Goal: Obtain resource: Obtain resource

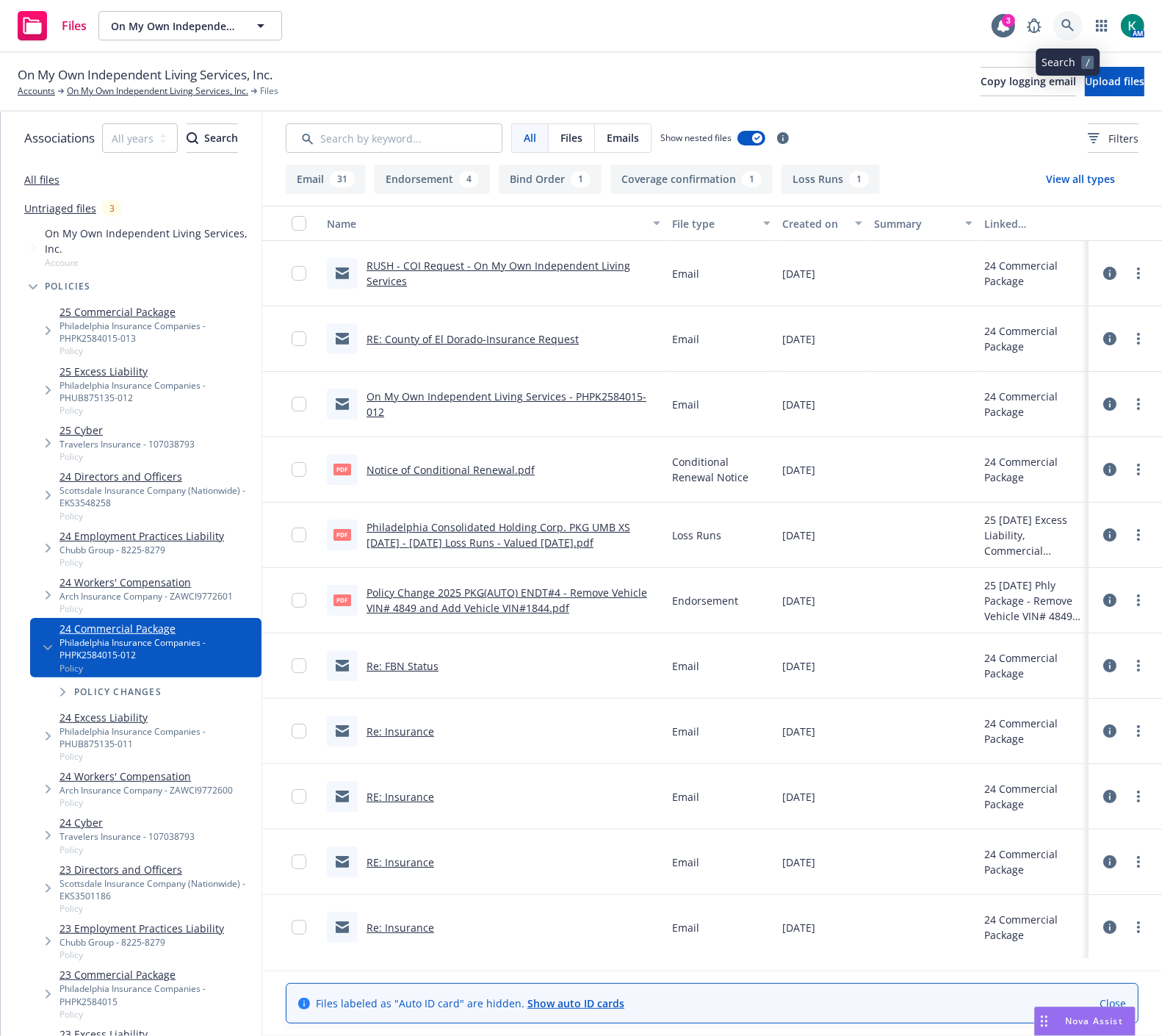
click at [1056, 27] on link at bounding box center [1069, 26] width 29 height 29
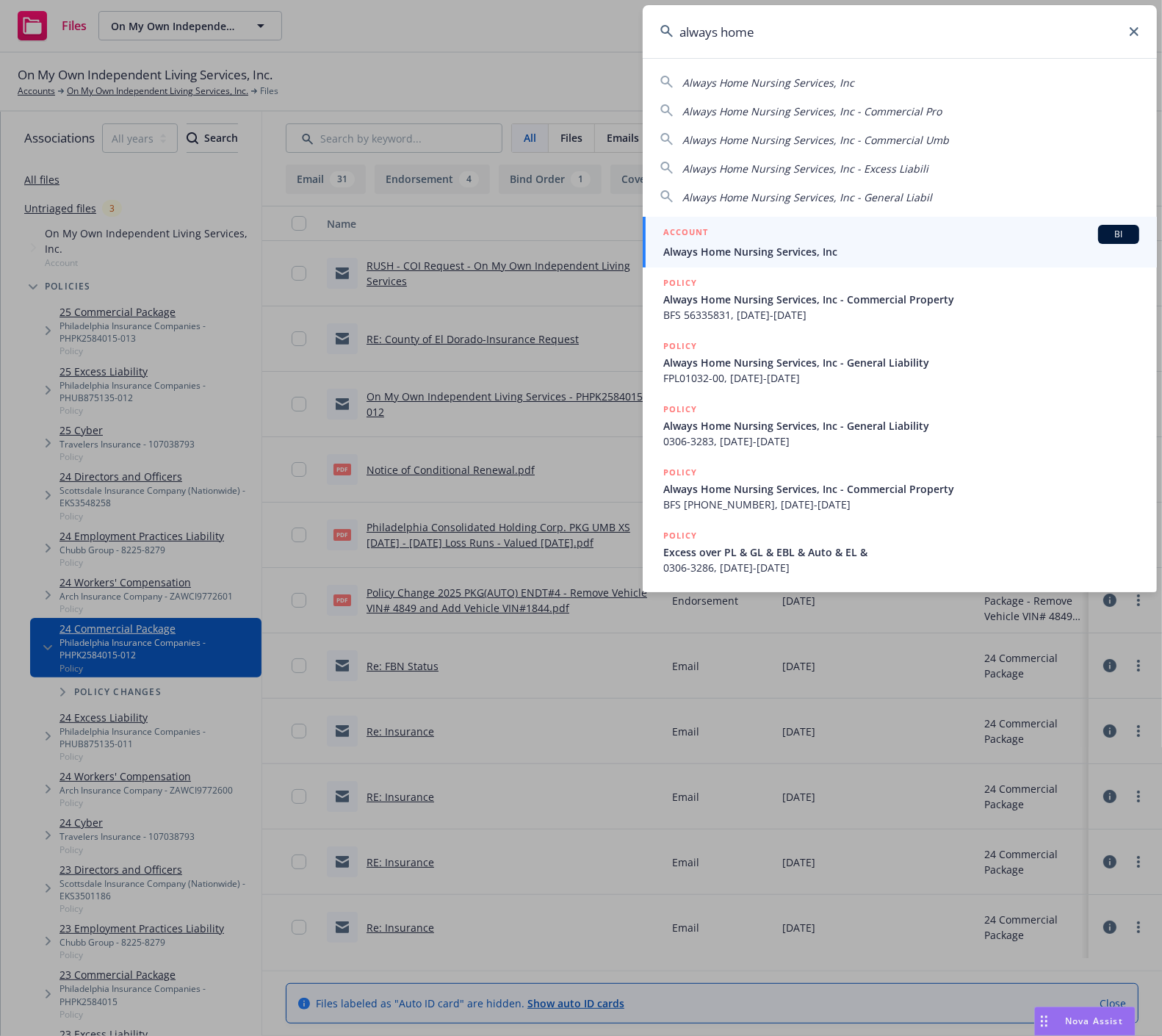
type input "always home"
click at [834, 261] on link "ACCOUNT BI Always Home Nursing Services, Inc" at bounding box center [900, 242] width 514 height 51
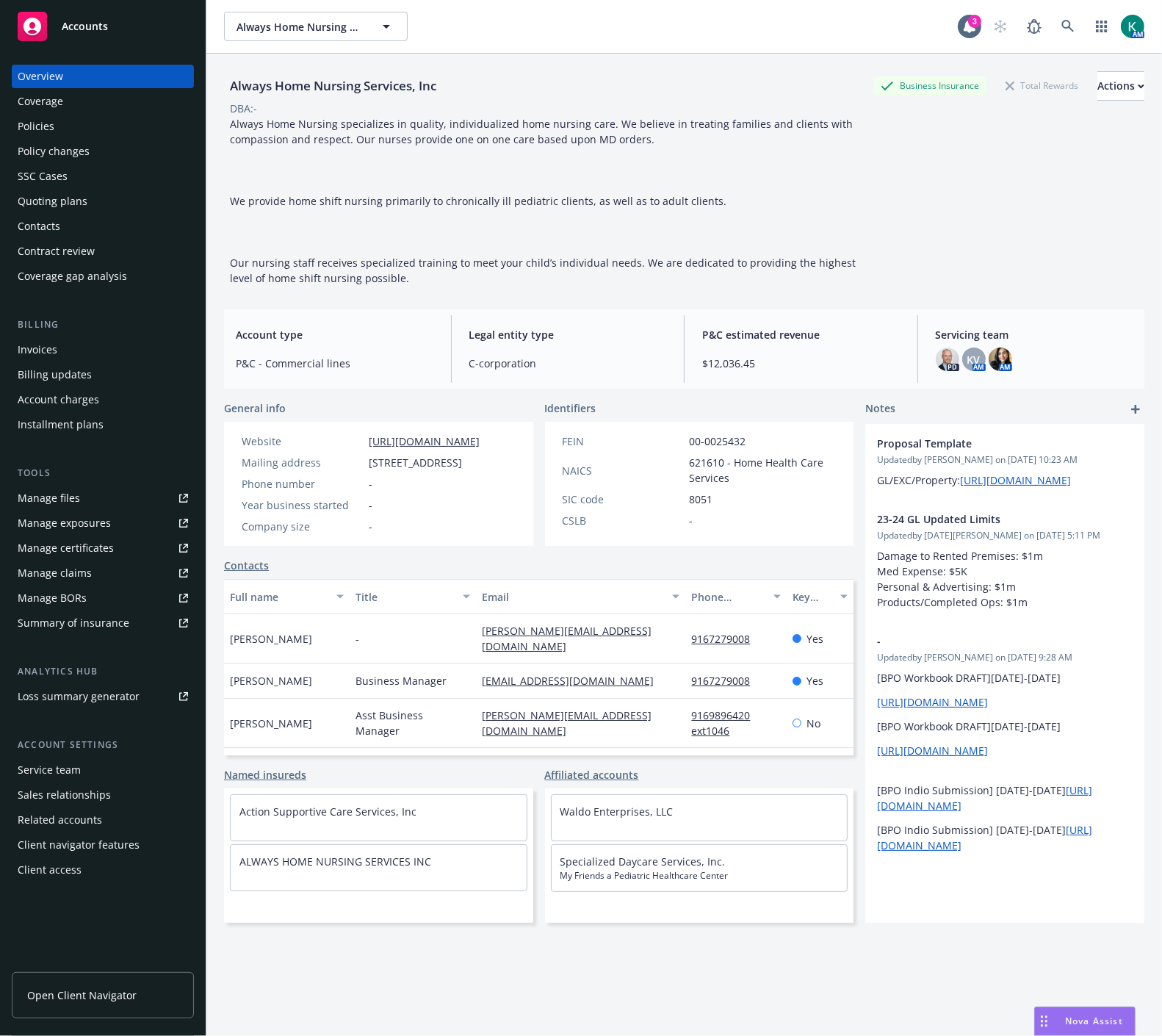
click at [90, 537] on div "Manage certificates" at bounding box center [66, 548] width 96 height 23
click at [23, 126] on div "Policies" at bounding box center [36, 126] width 37 height 23
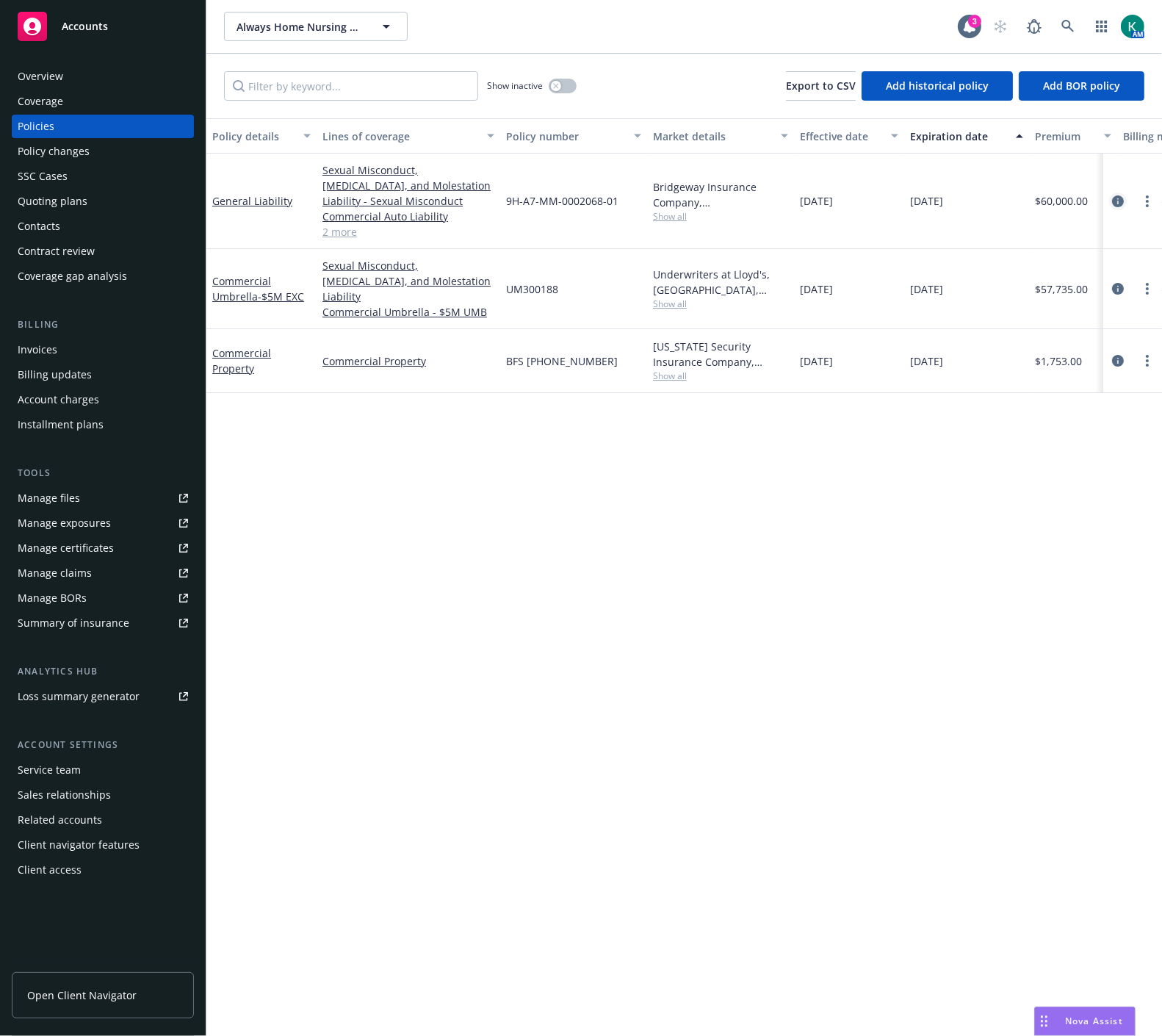
click at [1120, 202] on icon "circleInformation" at bounding box center [1118, 201] width 12 height 12
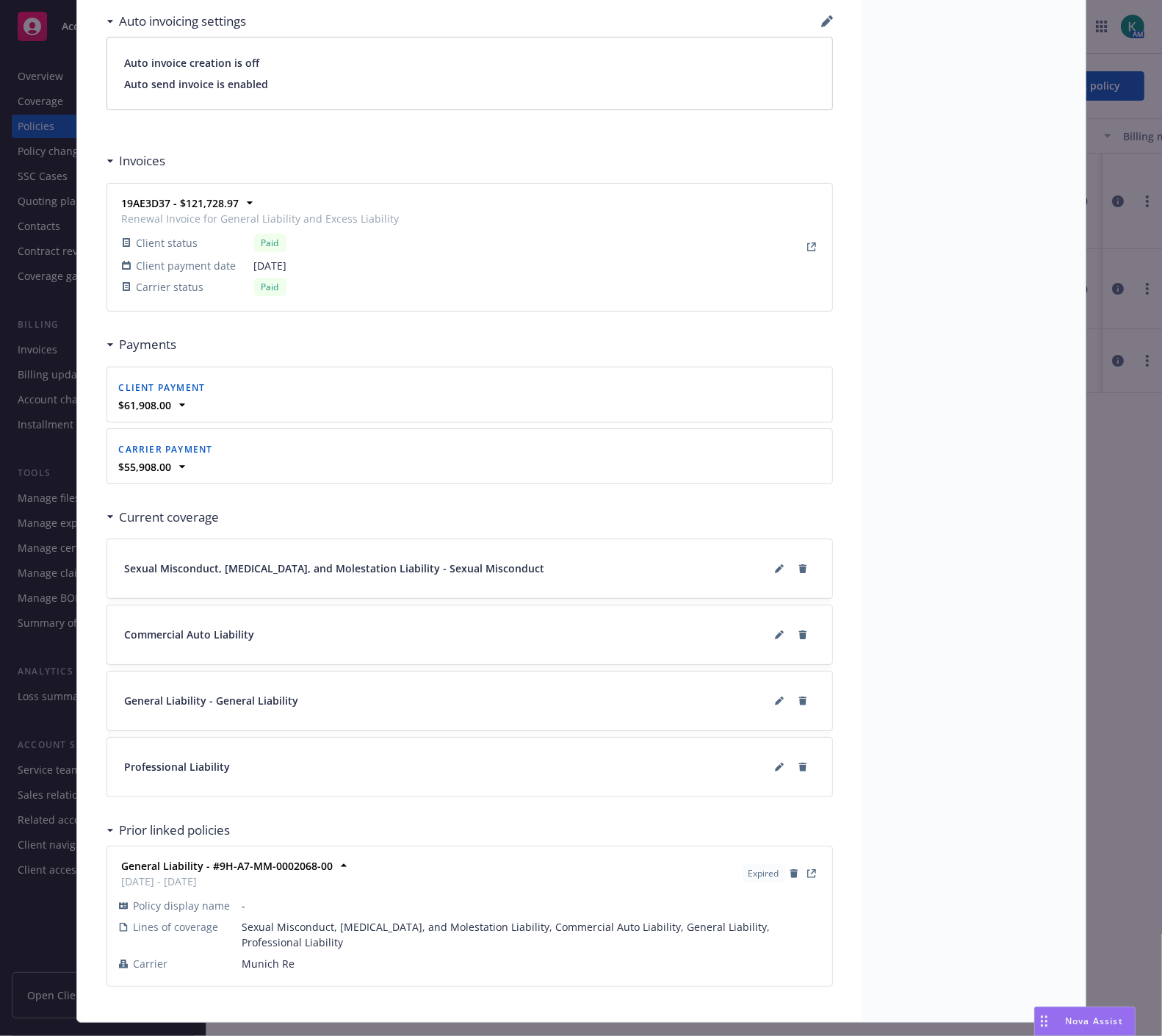
scroll to position [1224, 0]
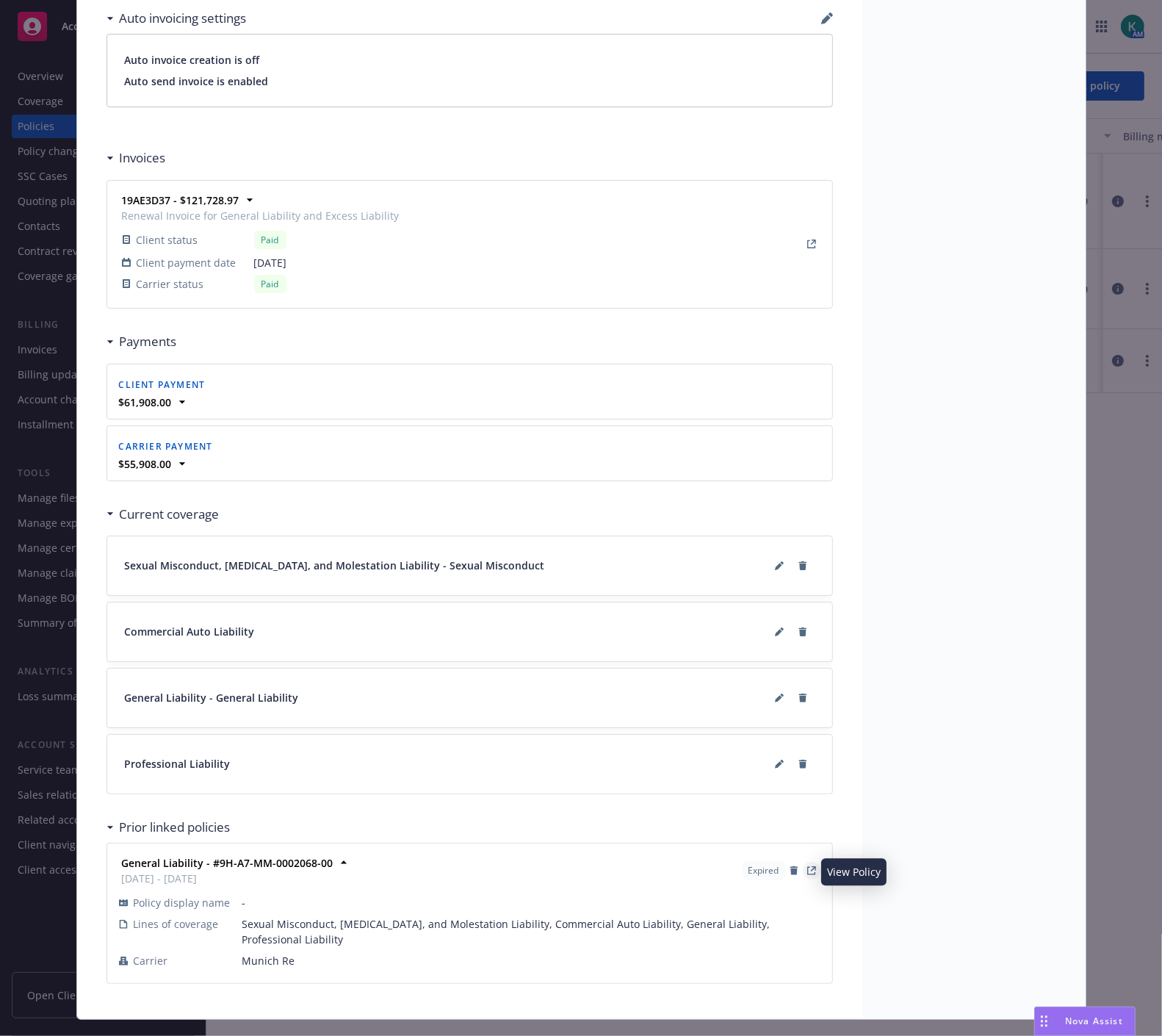
click at [809, 874] on icon "View Policy" at bounding box center [811, 871] width 8 height 8
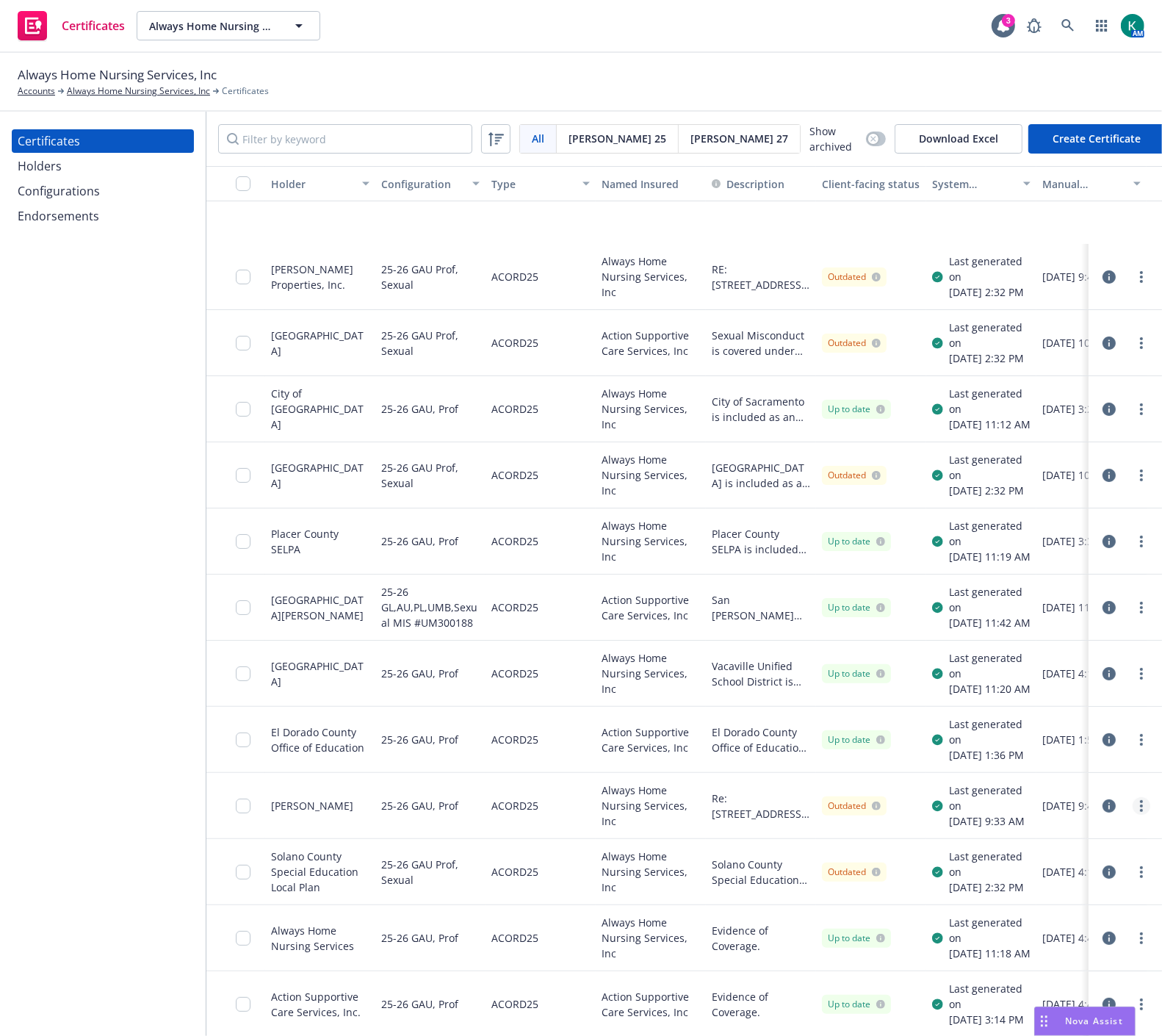
scroll to position [326, 0]
click at [787, 147] on div "All All [PERSON_NAME] 25 [PERSON_NAME] 27 Show archived" at bounding box center [552, 139] width 668 height 31
click at [810, 129] on div "Show archived" at bounding box center [848, 139] width 76 height 31
click at [866, 137] on button "button" at bounding box center [876, 138] width 20 height 15
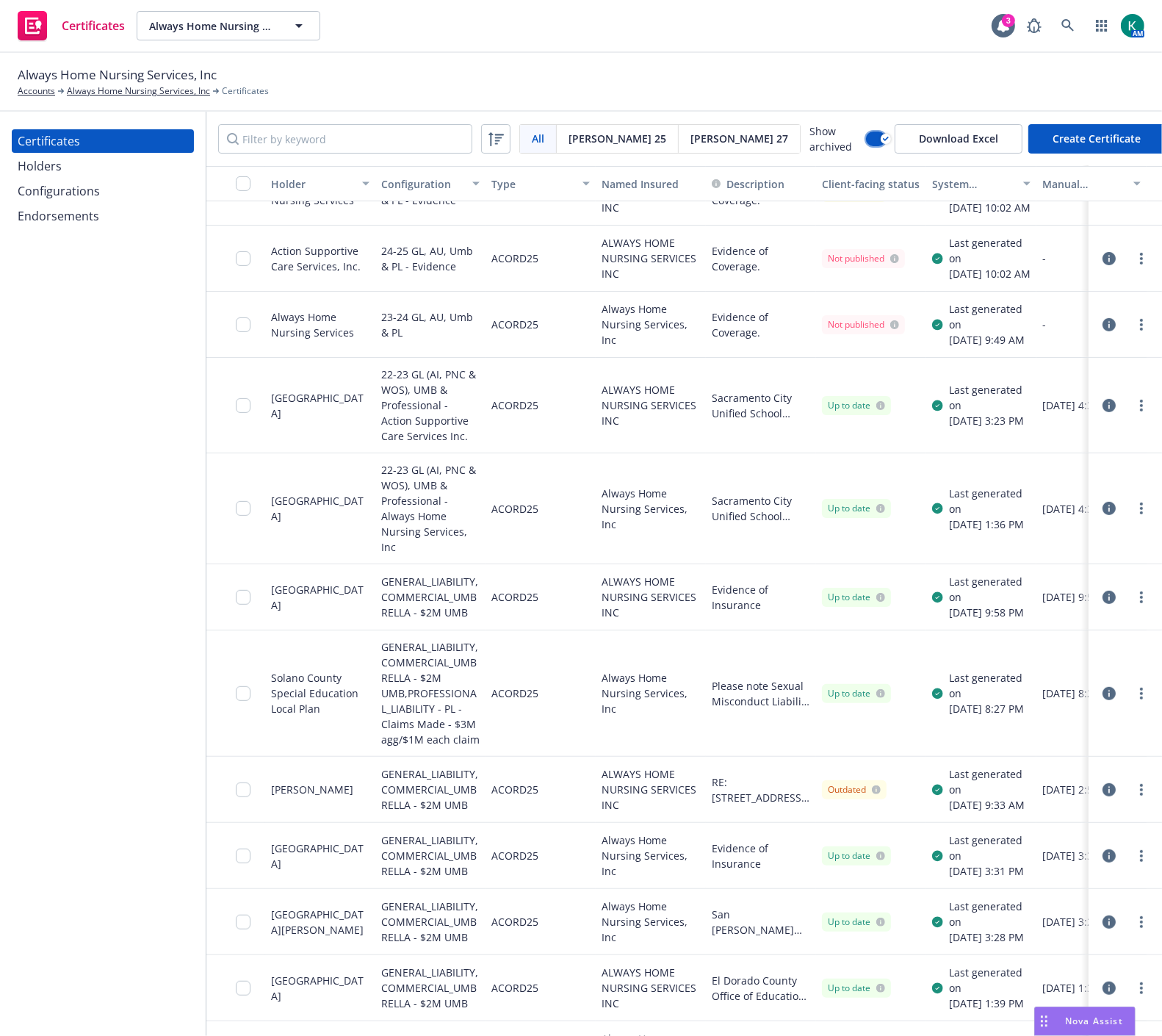
scroll to position [1176, 0]
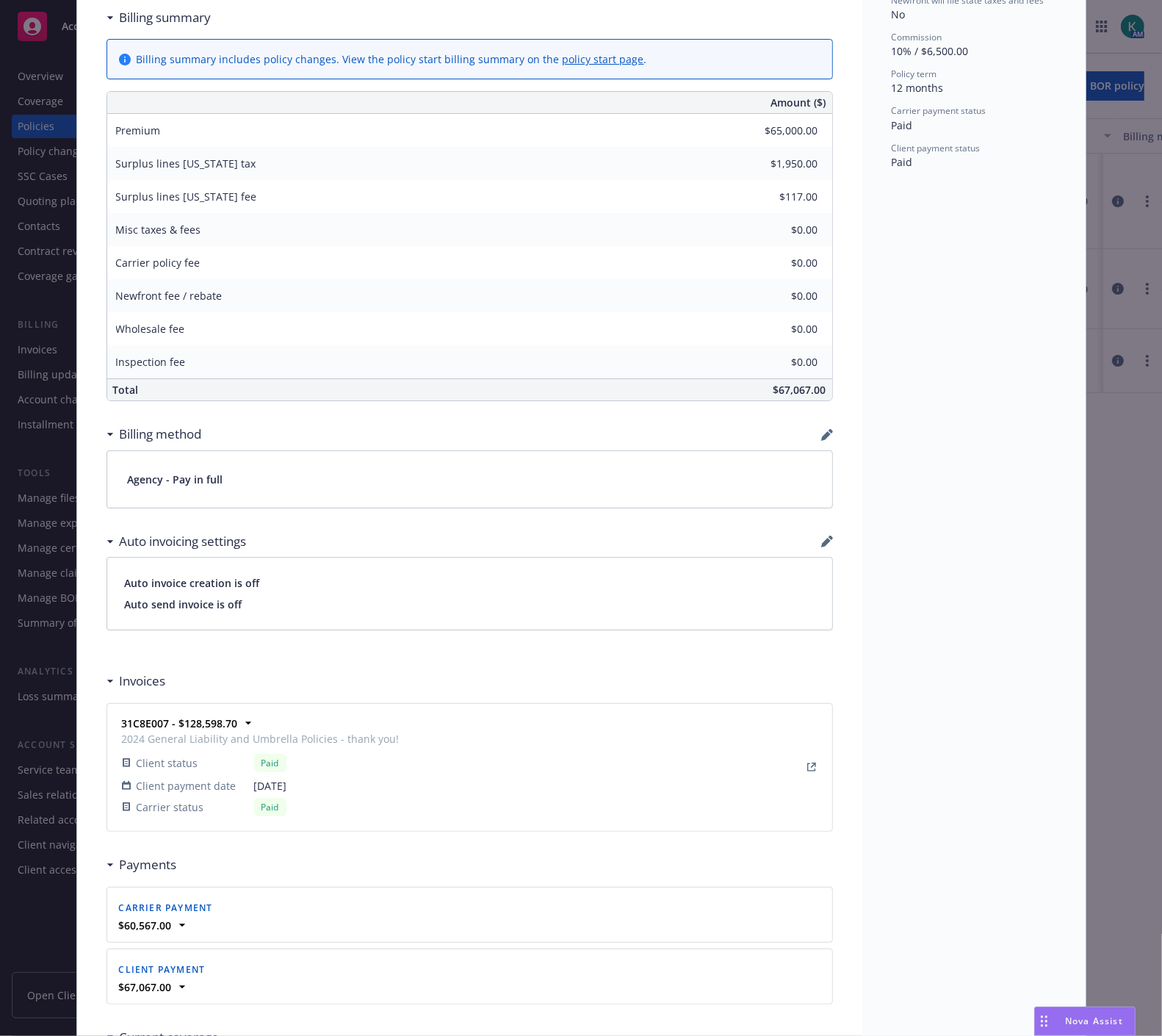
scroll to position [326, 0]
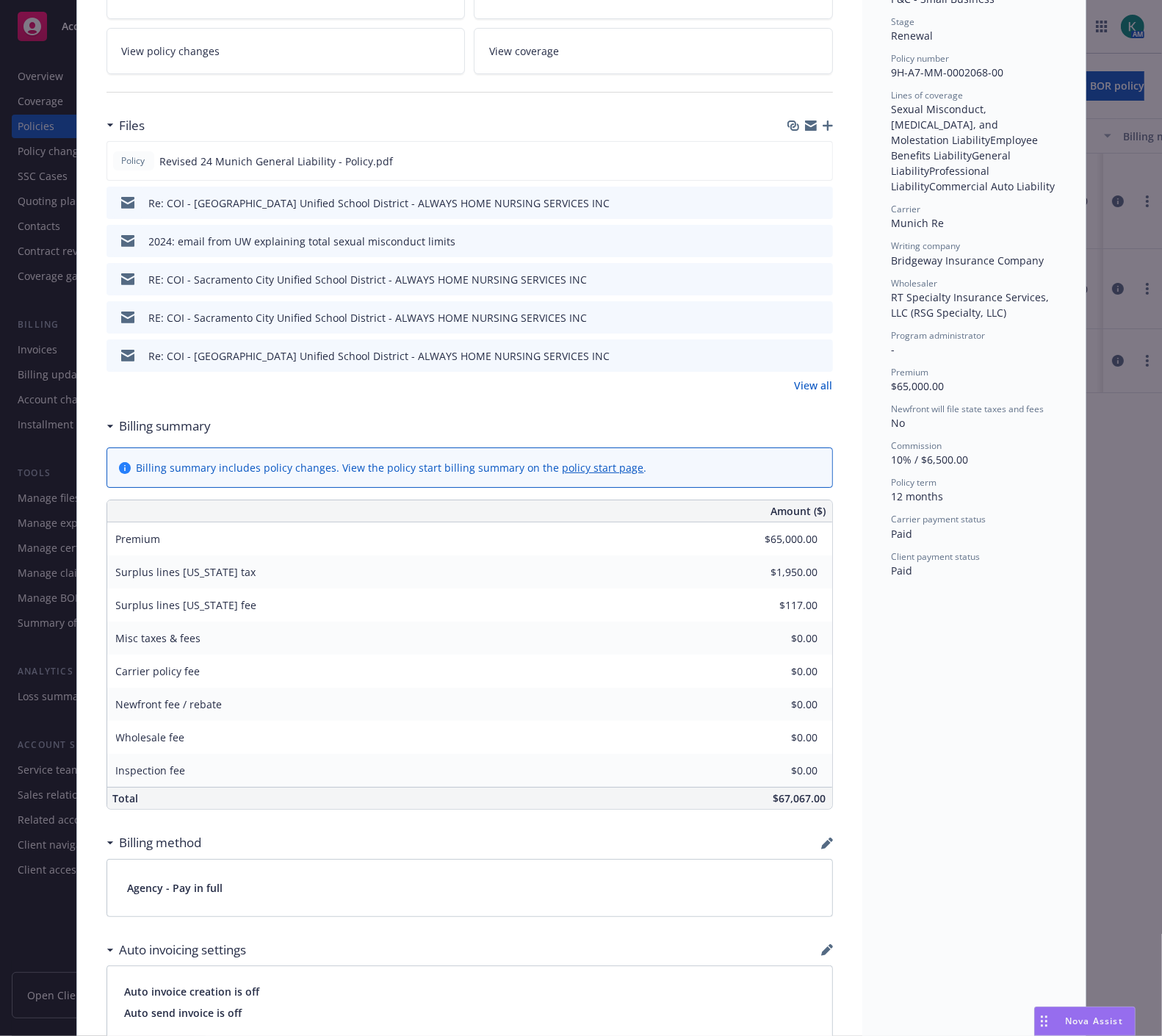
click at [813, 389] on link "View all" at bounding box center [814, 386] width 39 height 15
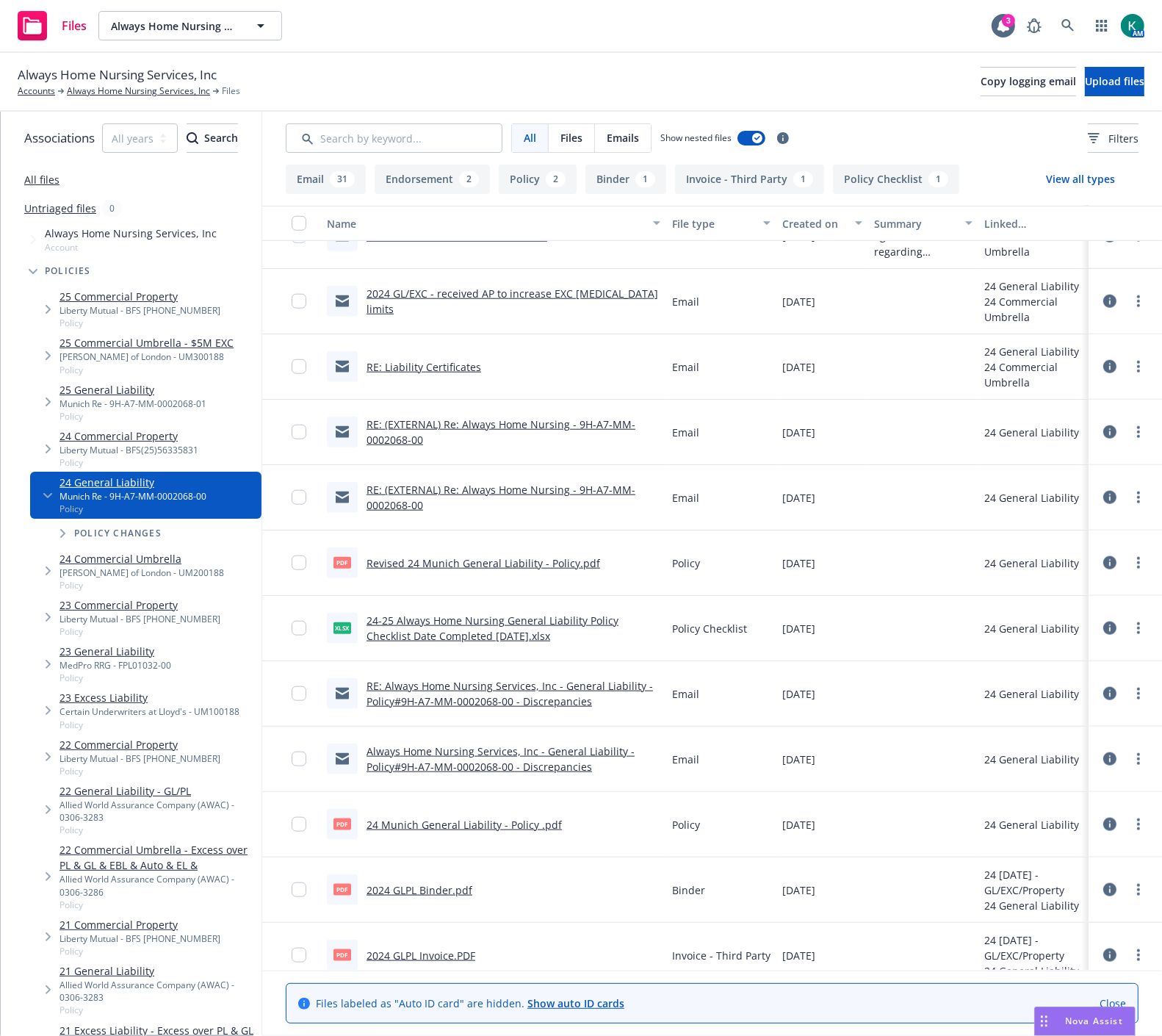
scroll to position [1394, 0]
click at [459, 362] on link "RE: Liability Certificates" at bounding box center [424, 368] width 115 height 14
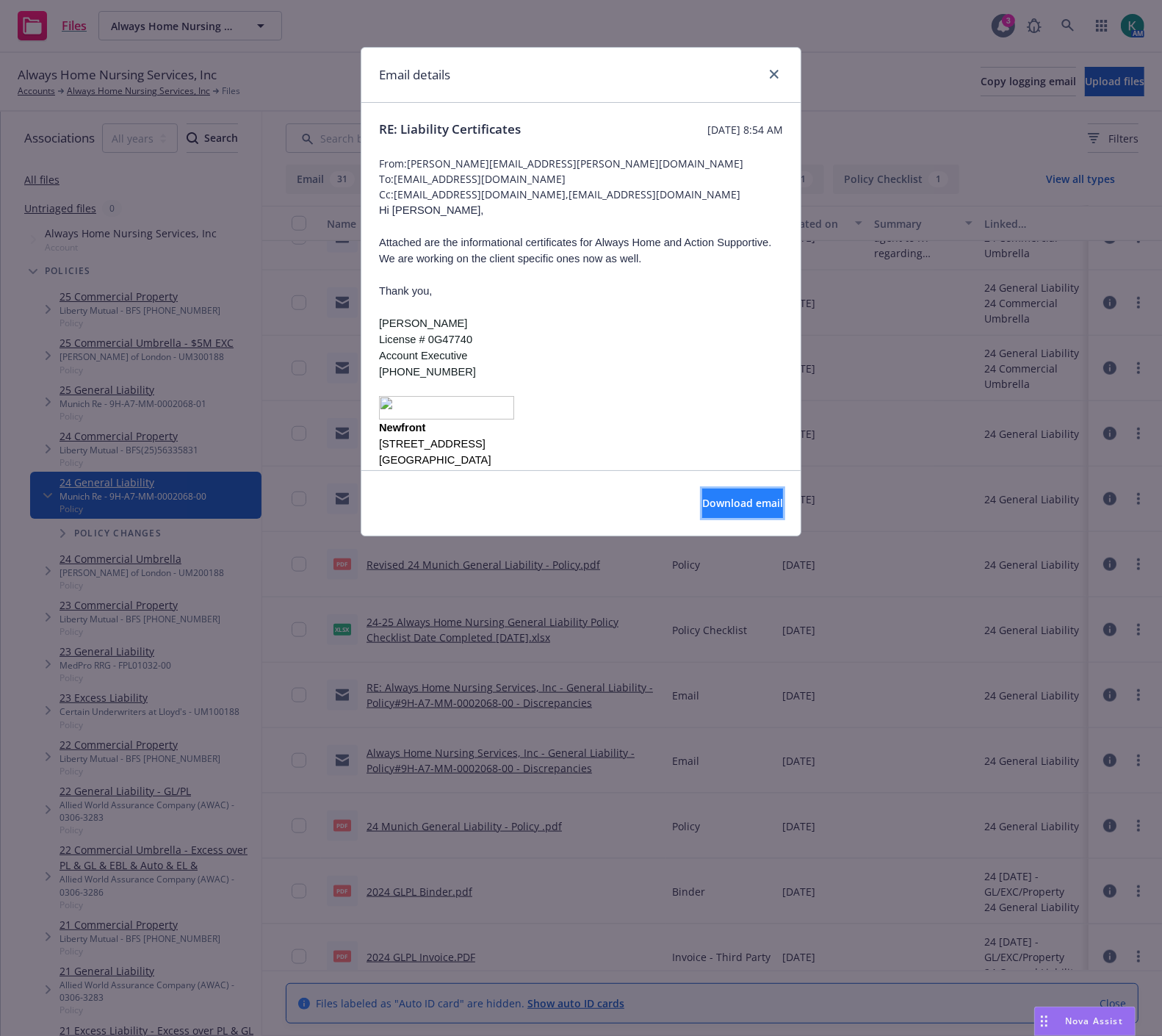
click at [703, 504] on span "Download email" at bounding box center [743, 503] width 81 height 14
drag, startPoint x: 776, startPoint y: 75, endPoint x: 757, endPoint y: 83, distance: 20.6
click at [775, 75] on icon "close" at bounding box center [775, 74] width 9 height 9
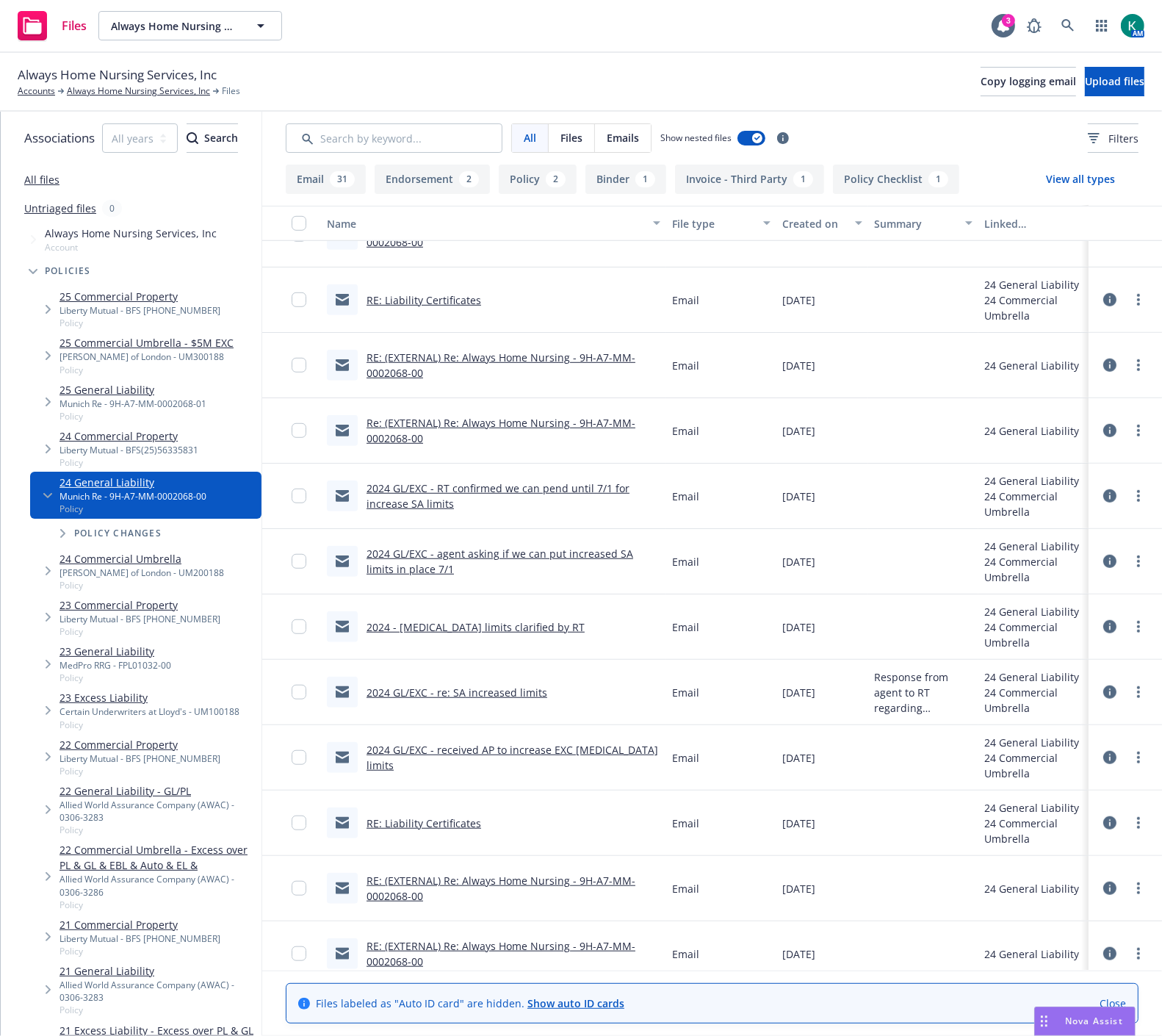
scroll to position [905, 0]
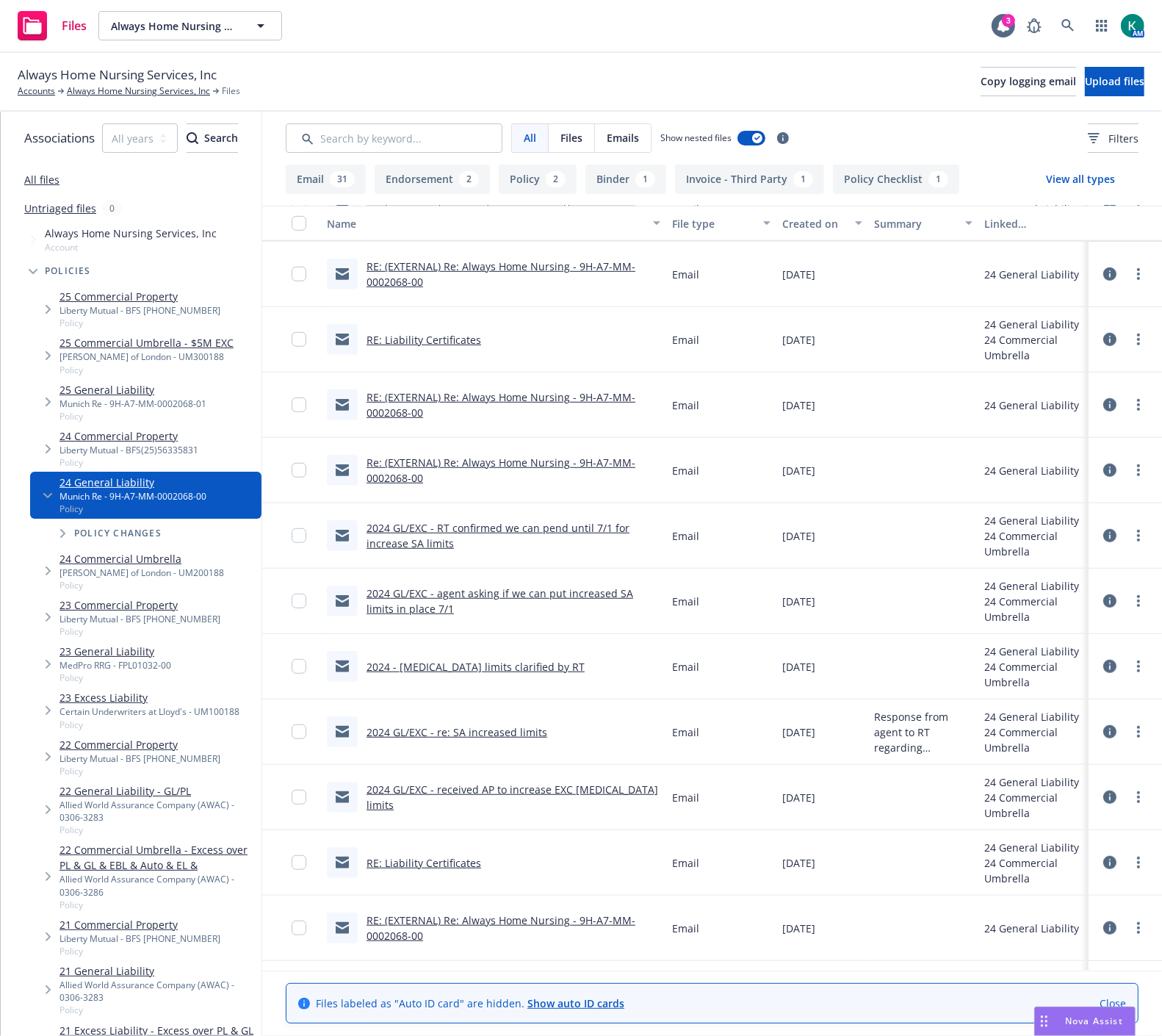
click at [479, 332] on link "RE: Liability Certificates" at bounding box center [424, 339] width 115 height 14
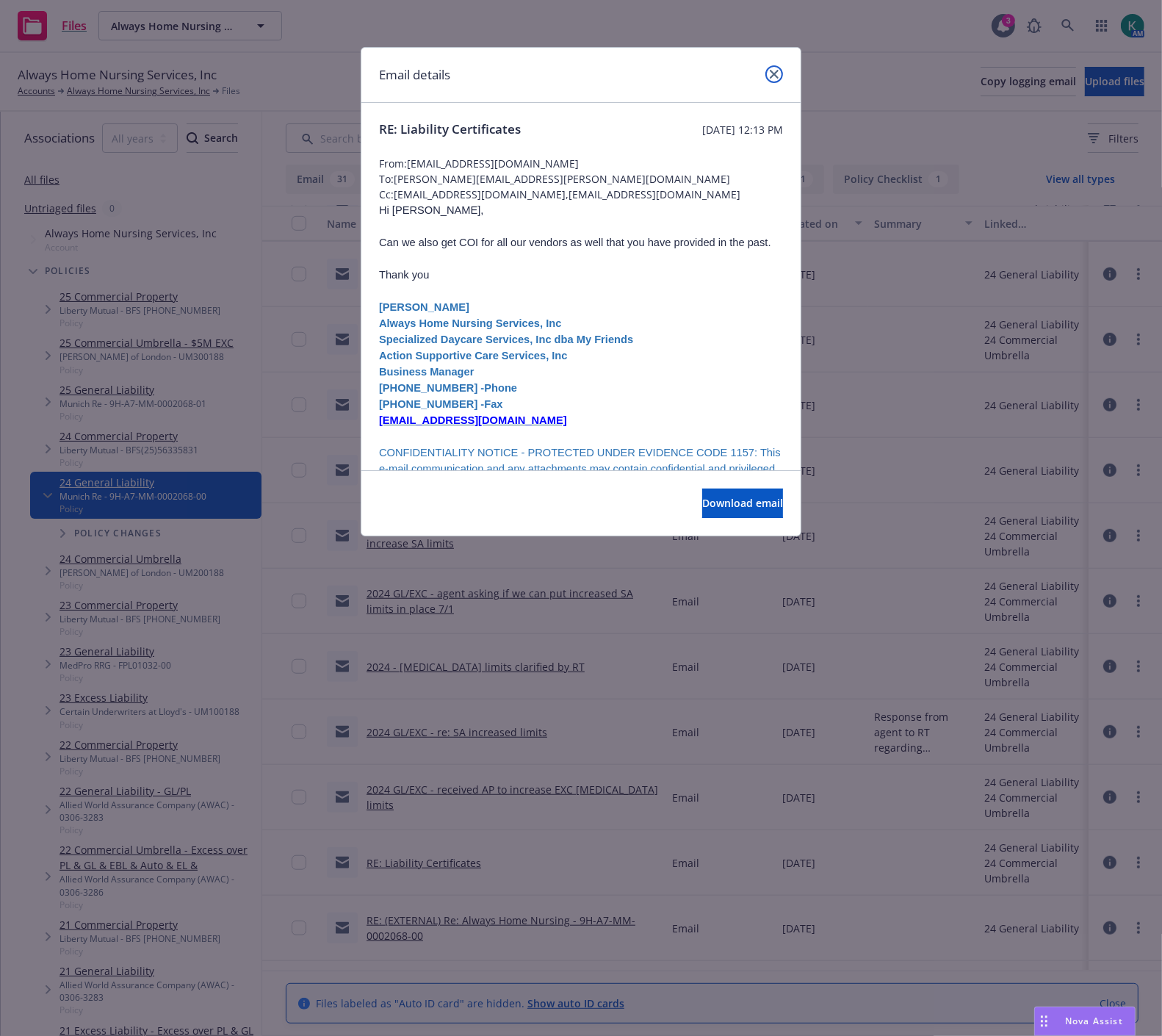
drag, startPoint x: 776, startPoint y: 76, endPoint x: 610, endPoint y: 366, distance: 334.1
click at [660, 302] on div "Email details RE: Liability Certificates Thursday, March 28, 2024 at 12:13 PM F…" at bounding box center [581, 291] width 440 height 489
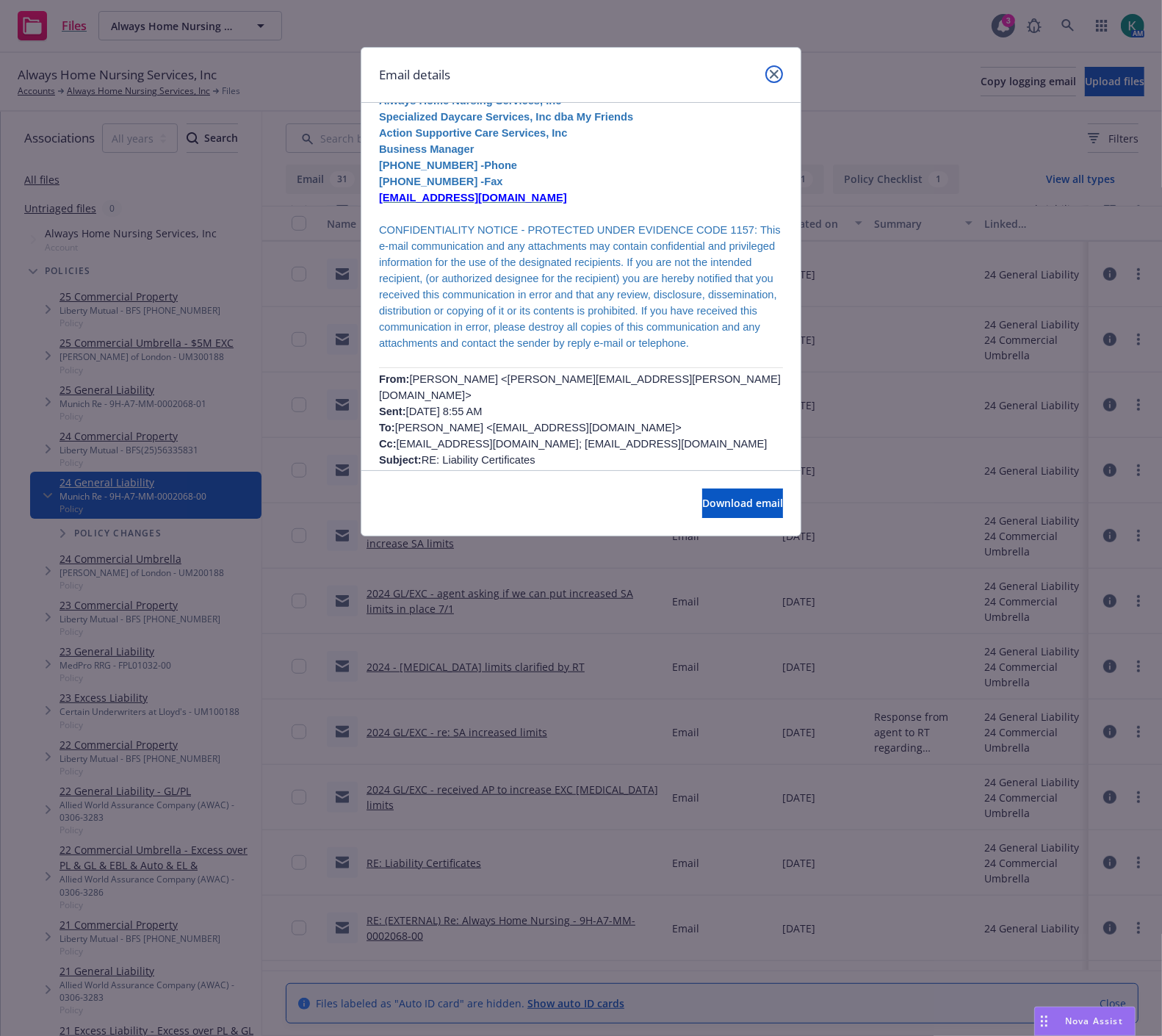
scroll to position [0, 0]
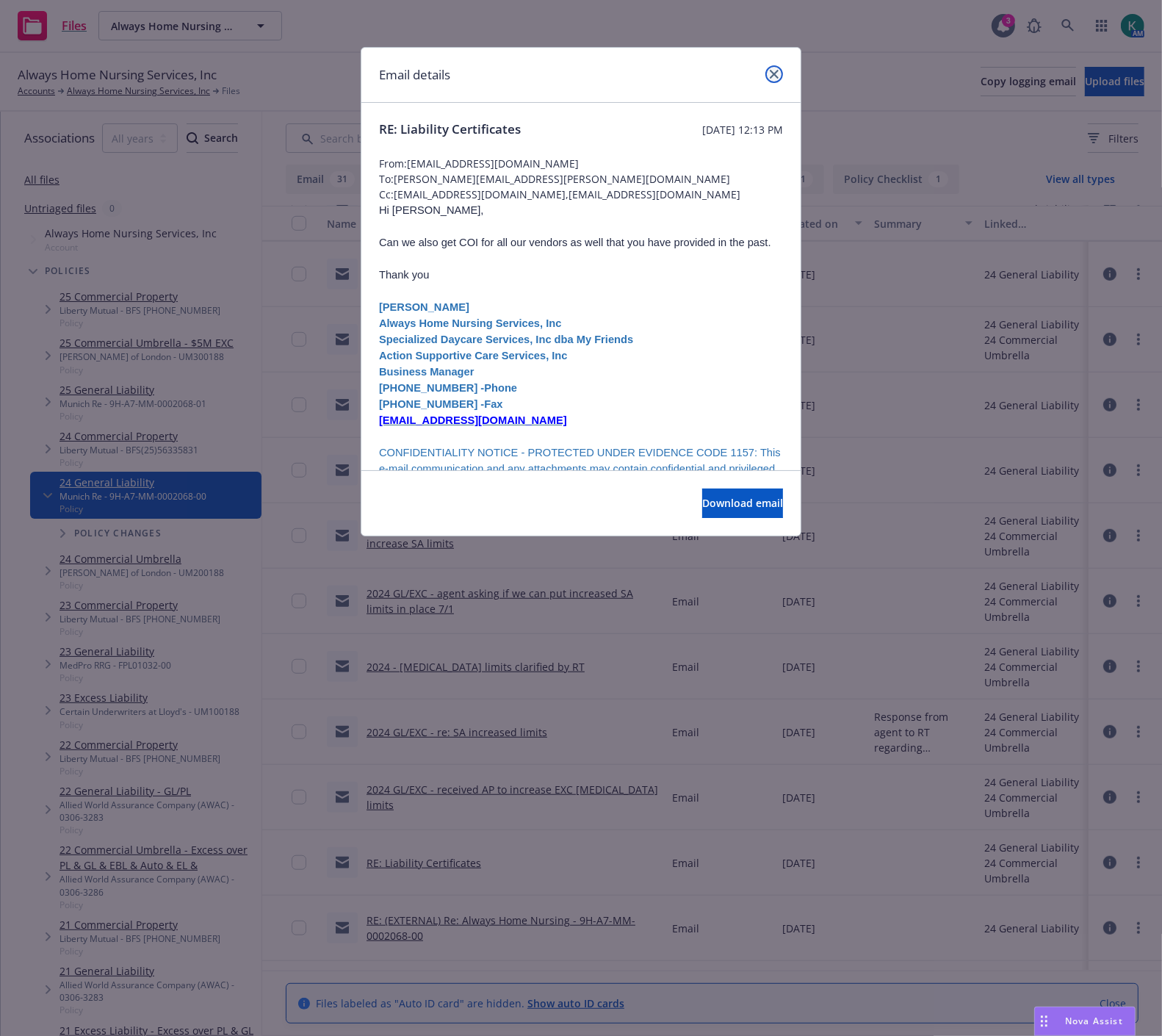
click at [771, 75] on icon "close" at bounding box center [775, 74] width 9 height 9
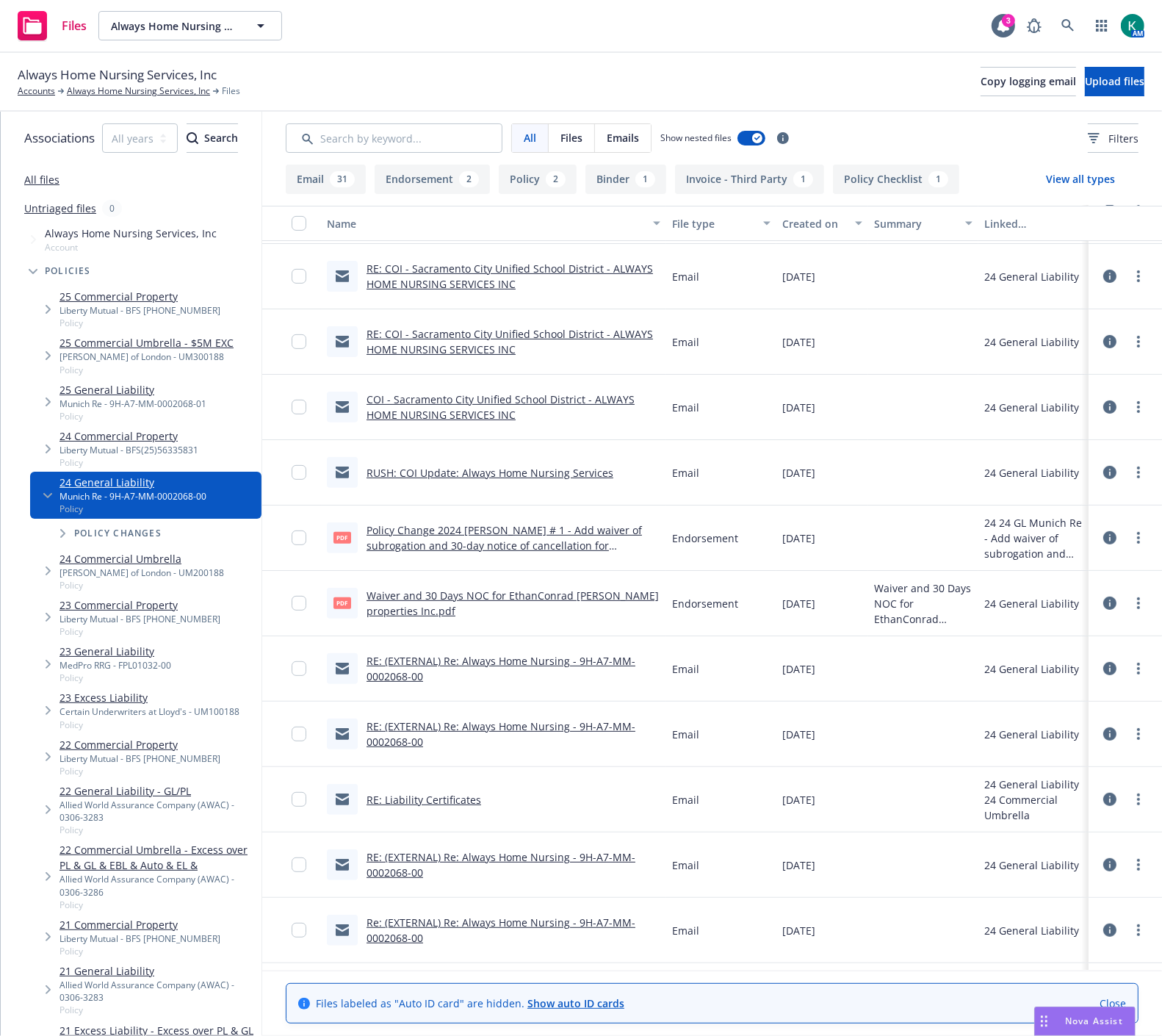
scroll to position [415, 0]
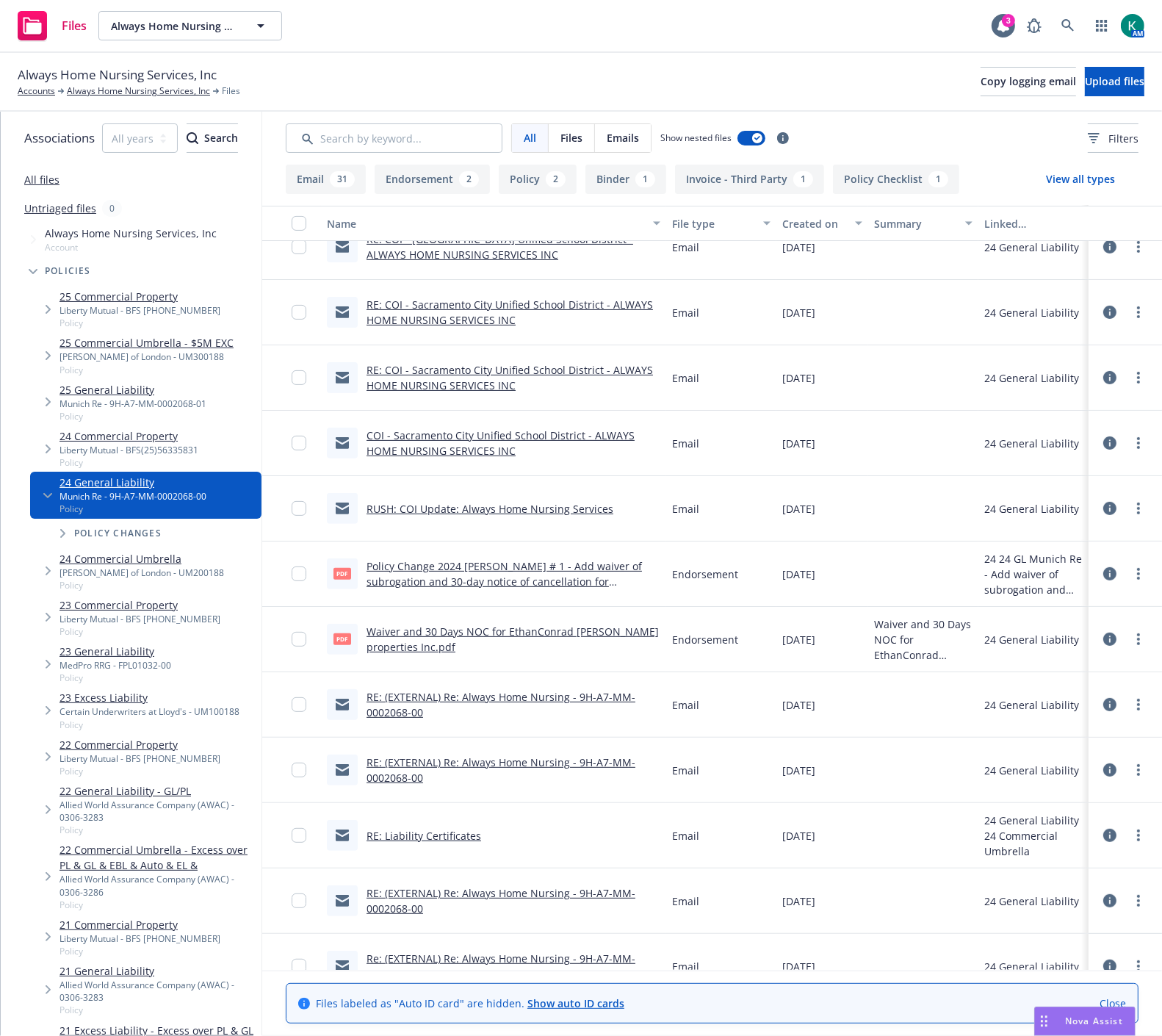
click at [497, 502] on link "RUSH: COI Update: Always Home Nursing Services" at bounding box center [490, 509] width 247 height 14
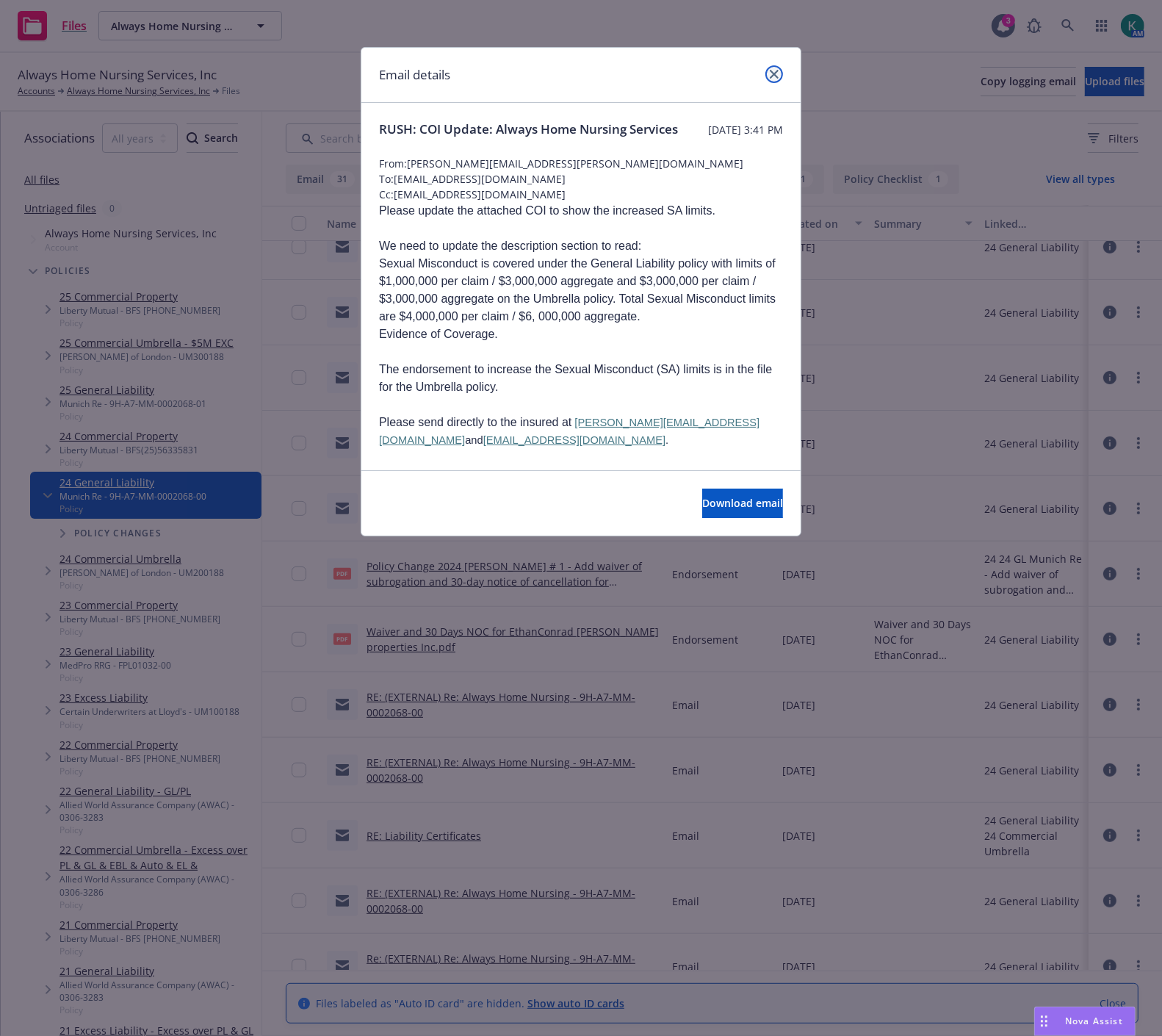
click at [776, 82] on link "close" at bounding box center [774, 74] width 18 height 18
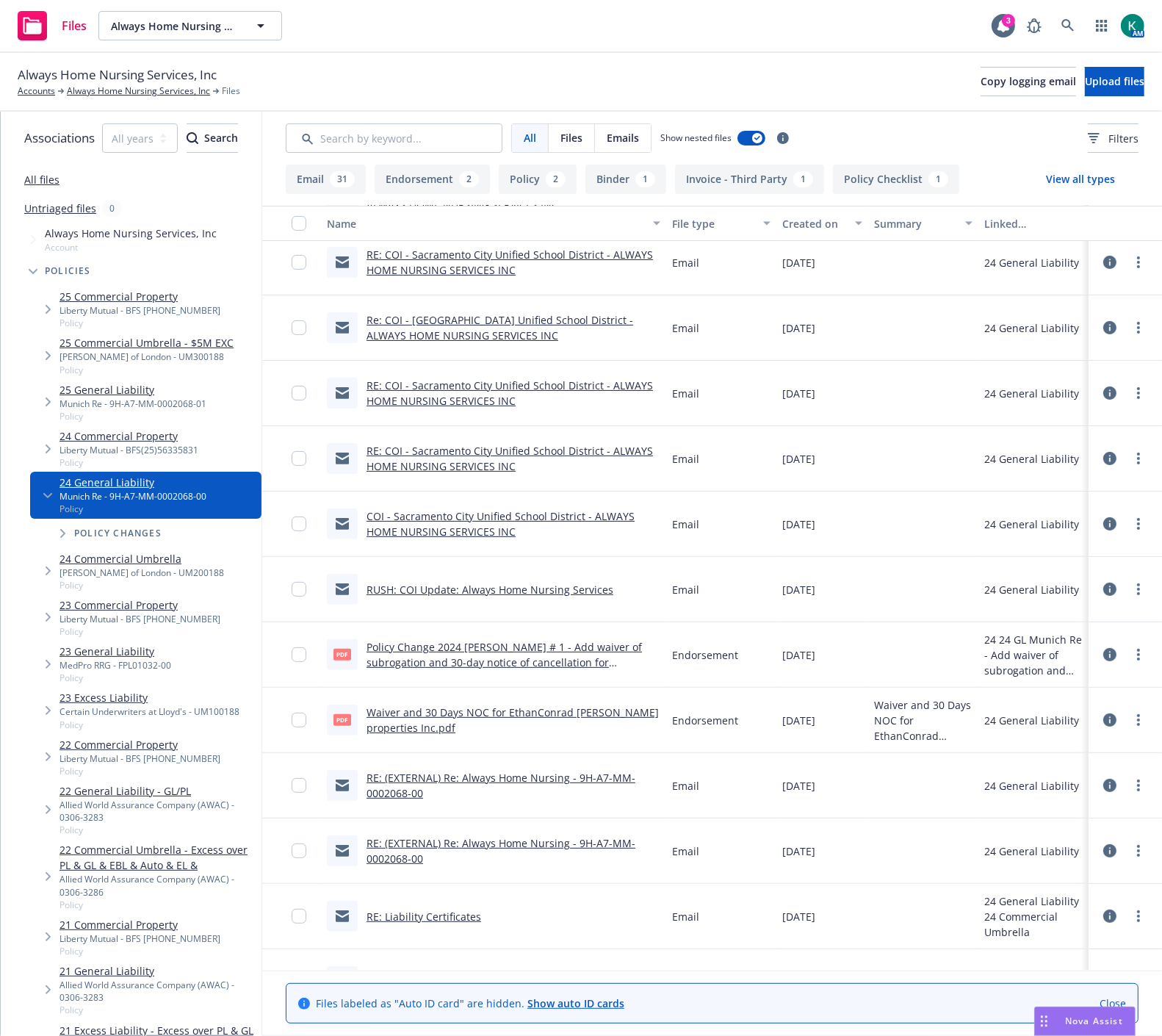
scroll to position [245, 0]
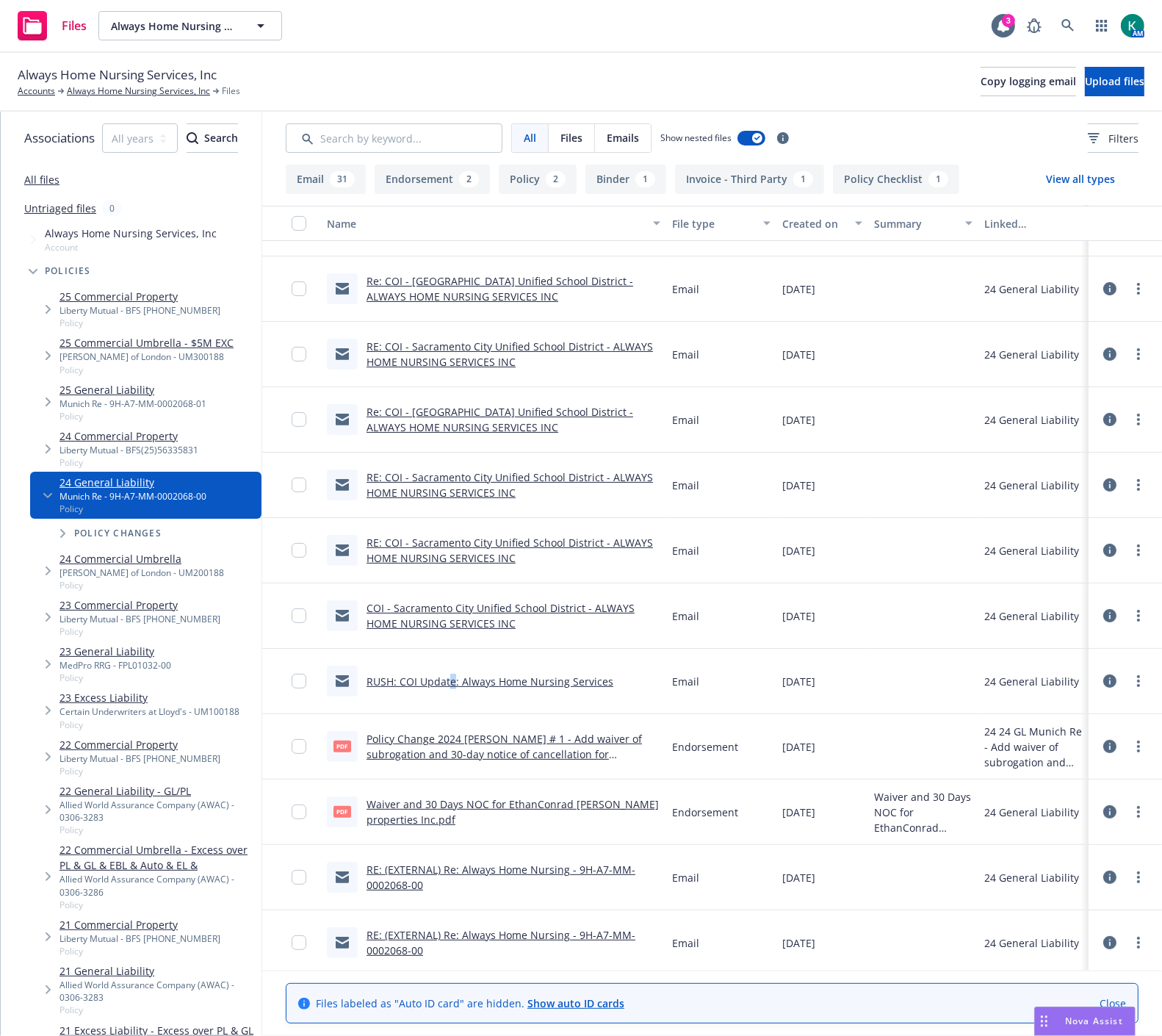
click at [471, 674] on link "RUSH: COI Update: Always Home Nursing Services" at bounding box center [490, 681] width 247 height 14
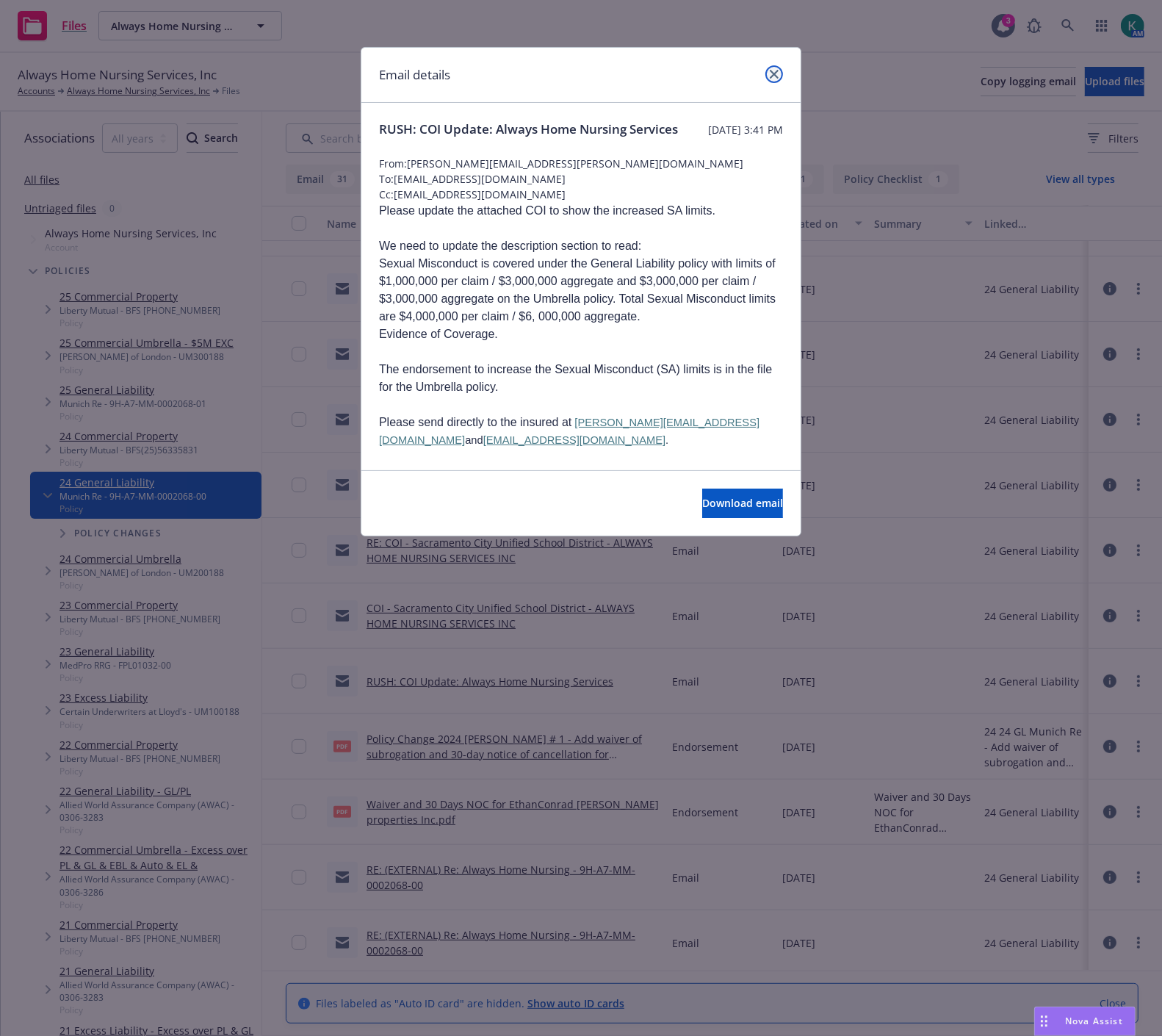
click at [768, 76] on link "close" at bounding box center [774, 74] width 18 height 18
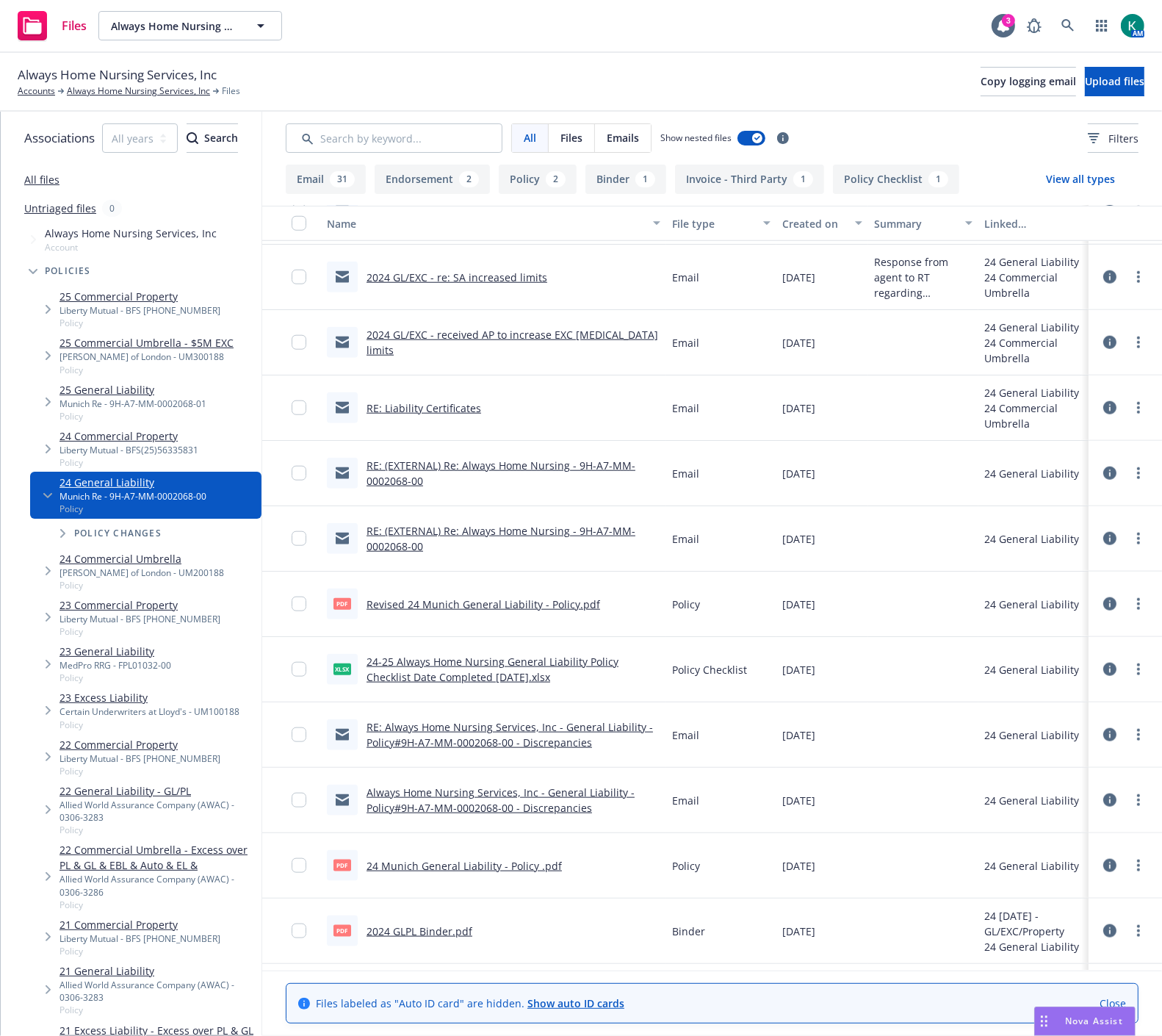
scroll to position [1313, 0]
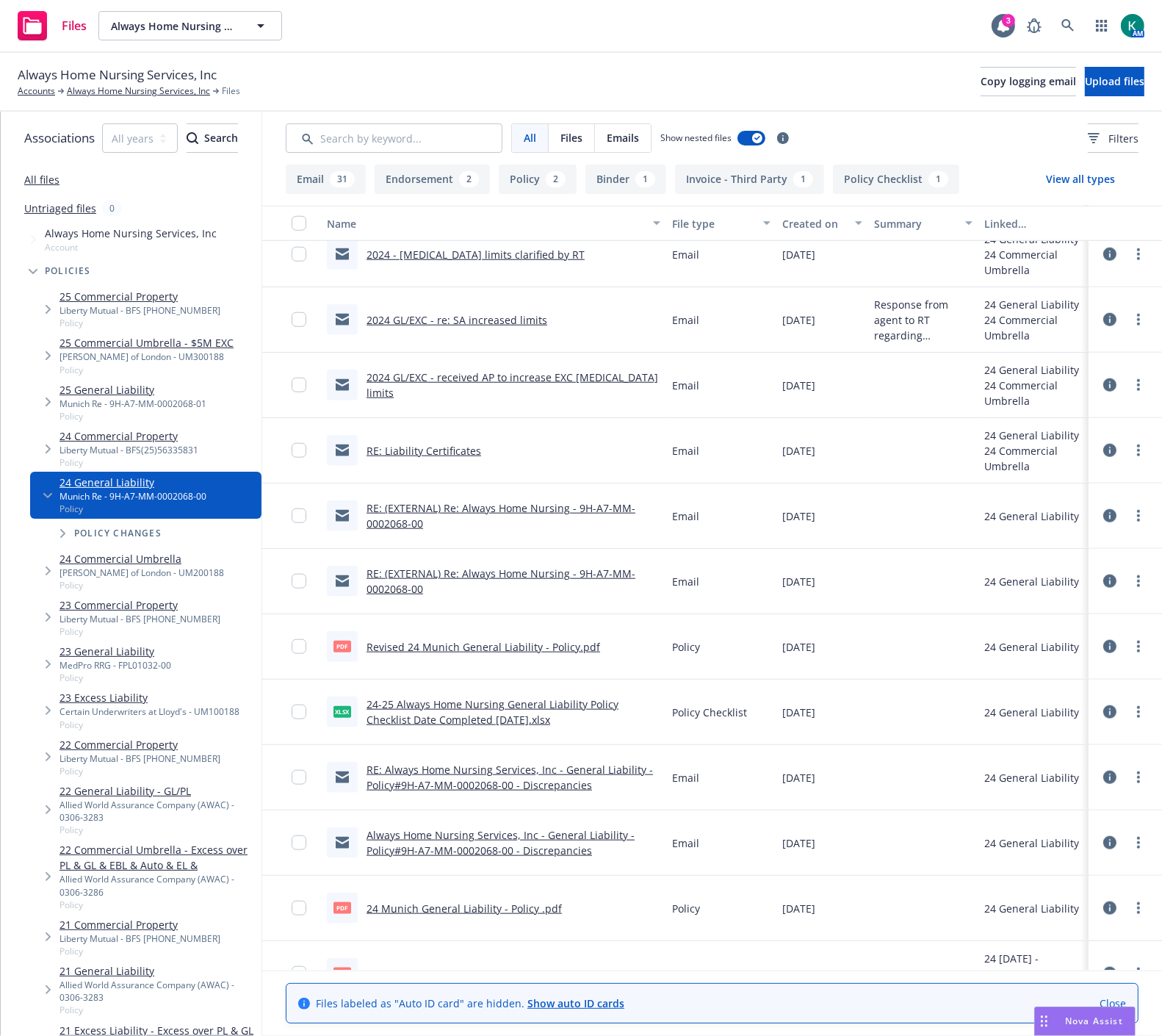
click at [471, 435] on div "RE: Liability Certificates" at bounding box center [404, 451] width 154 height 31
click at [471, 444] on link "RE: Liability Certificates" at bounding box center [424, 451] width 115 height 14
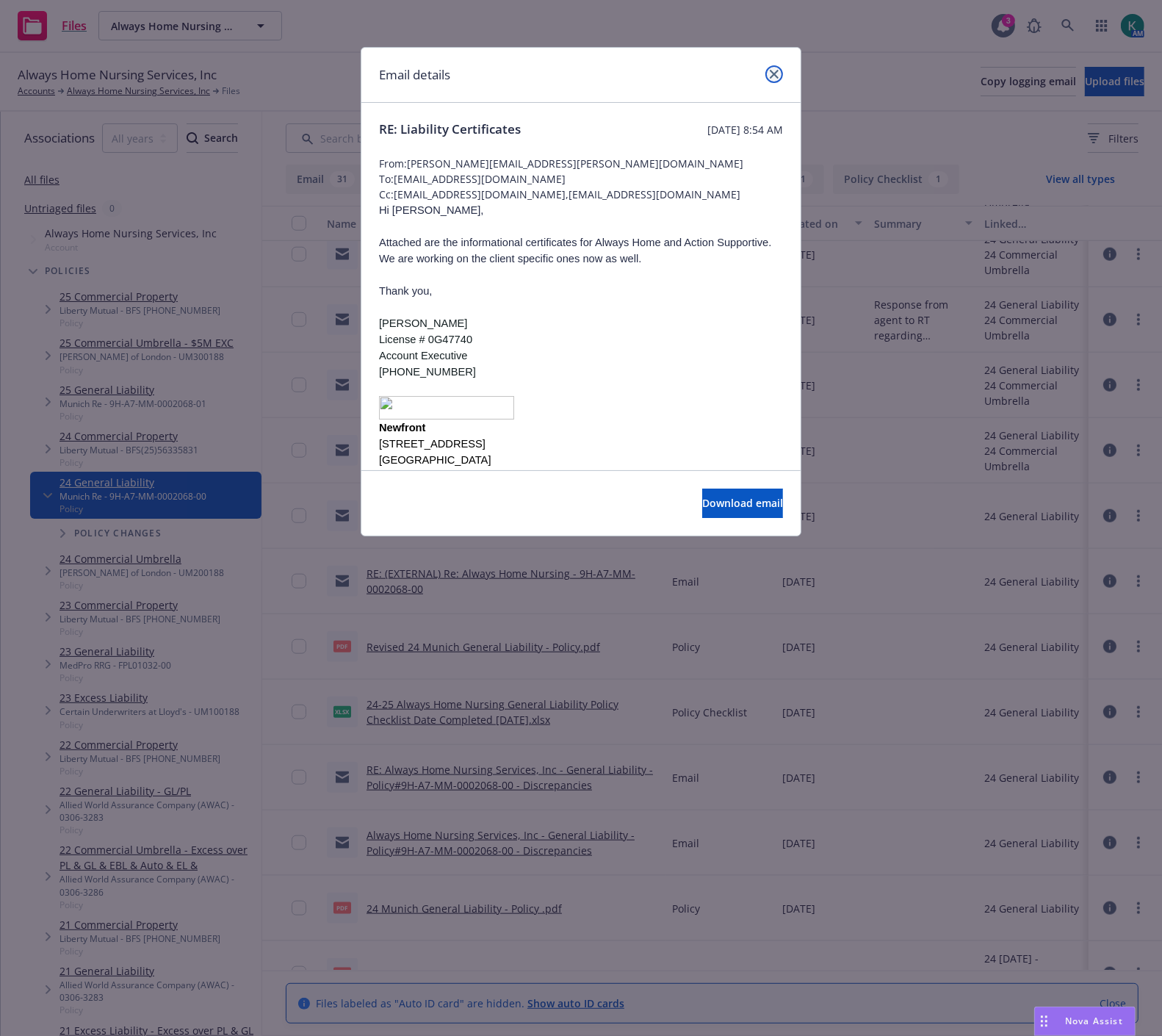
click at [776, 78] on icon "close" at bounding box center [775, 74] width 9 height 9
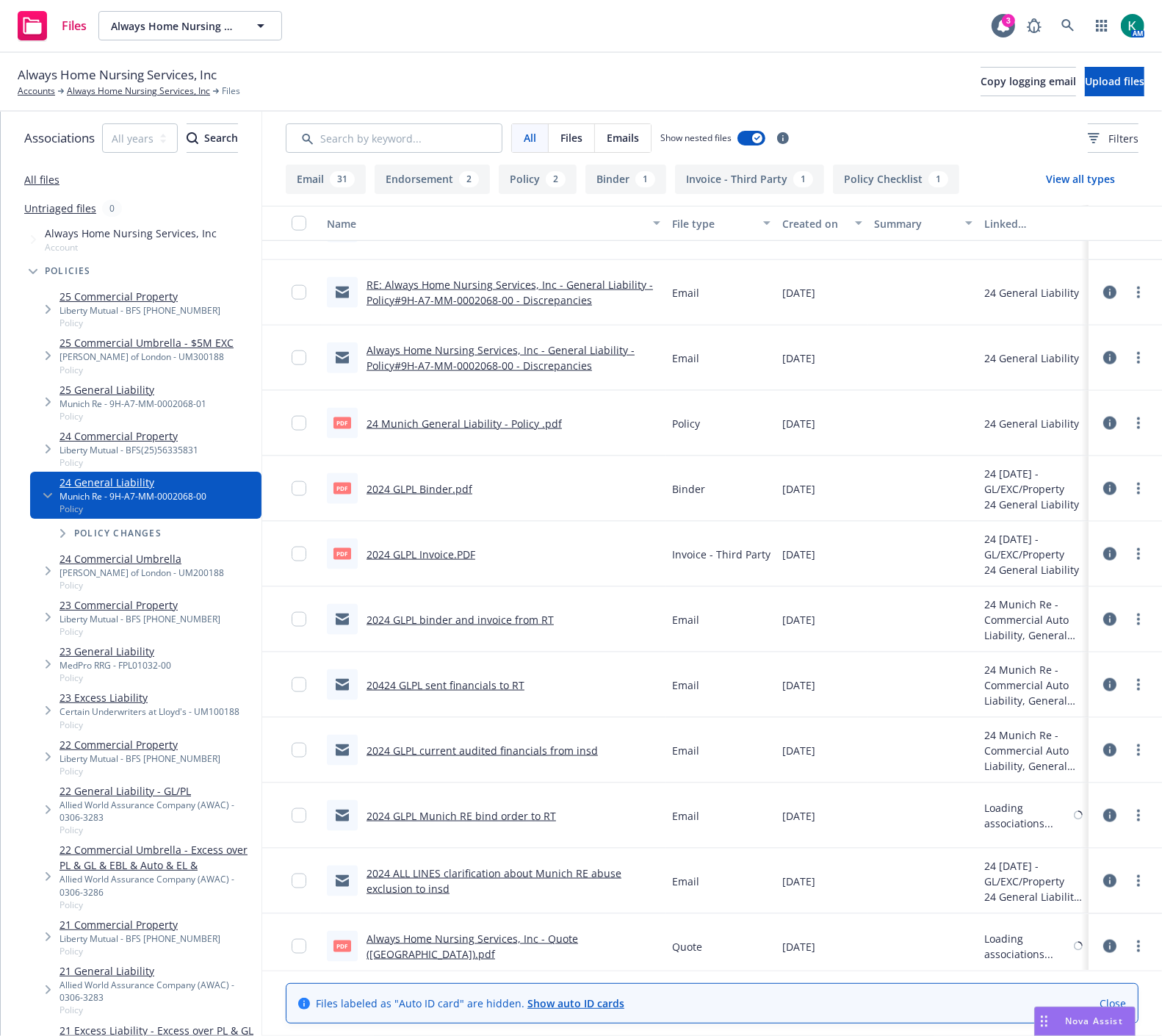
scroll to position [1803, 0]
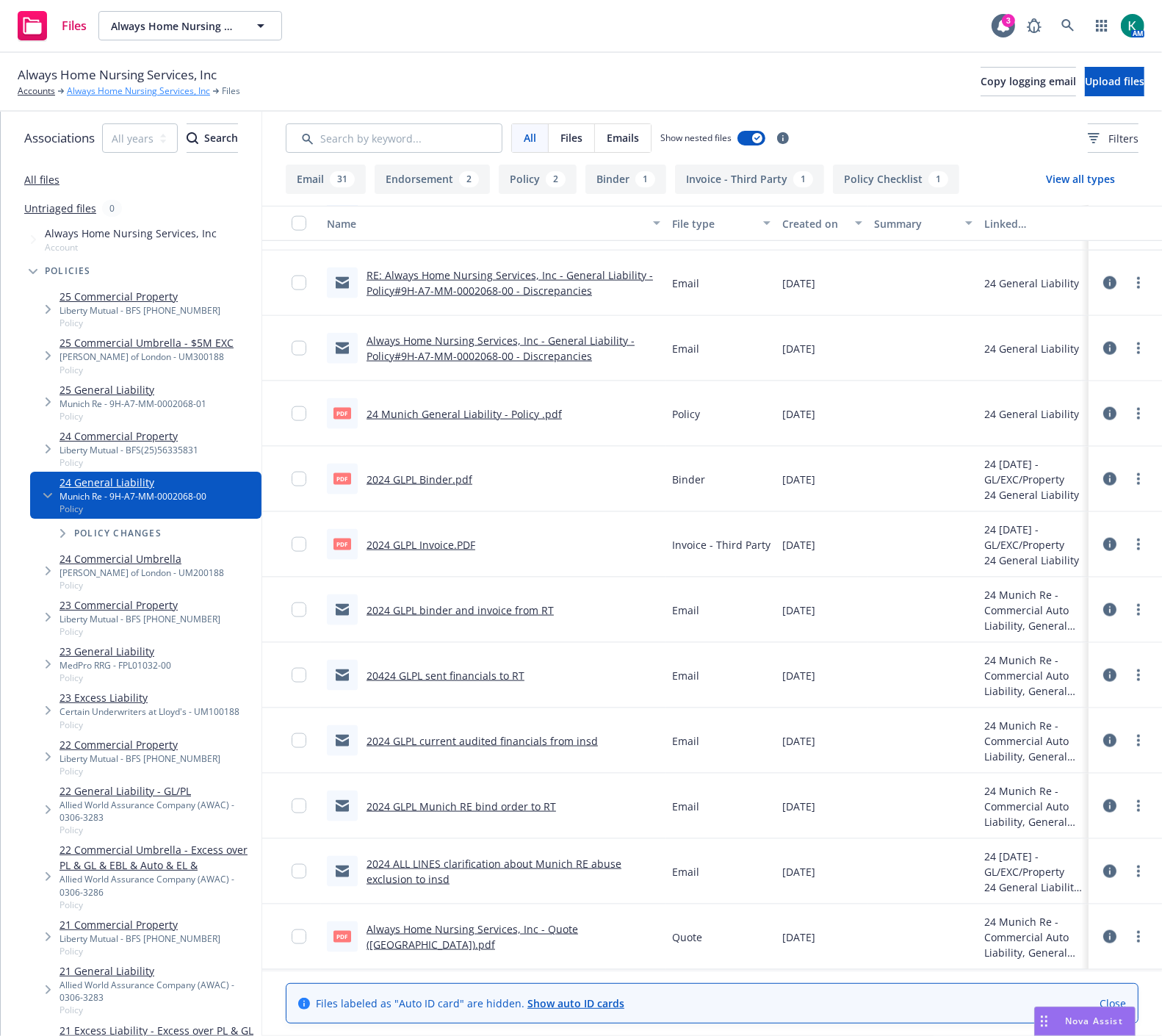
click at [97, 92] on link "Always Home Nursing Services, Inc" at bounding box center [138, 91] width 143 height 13
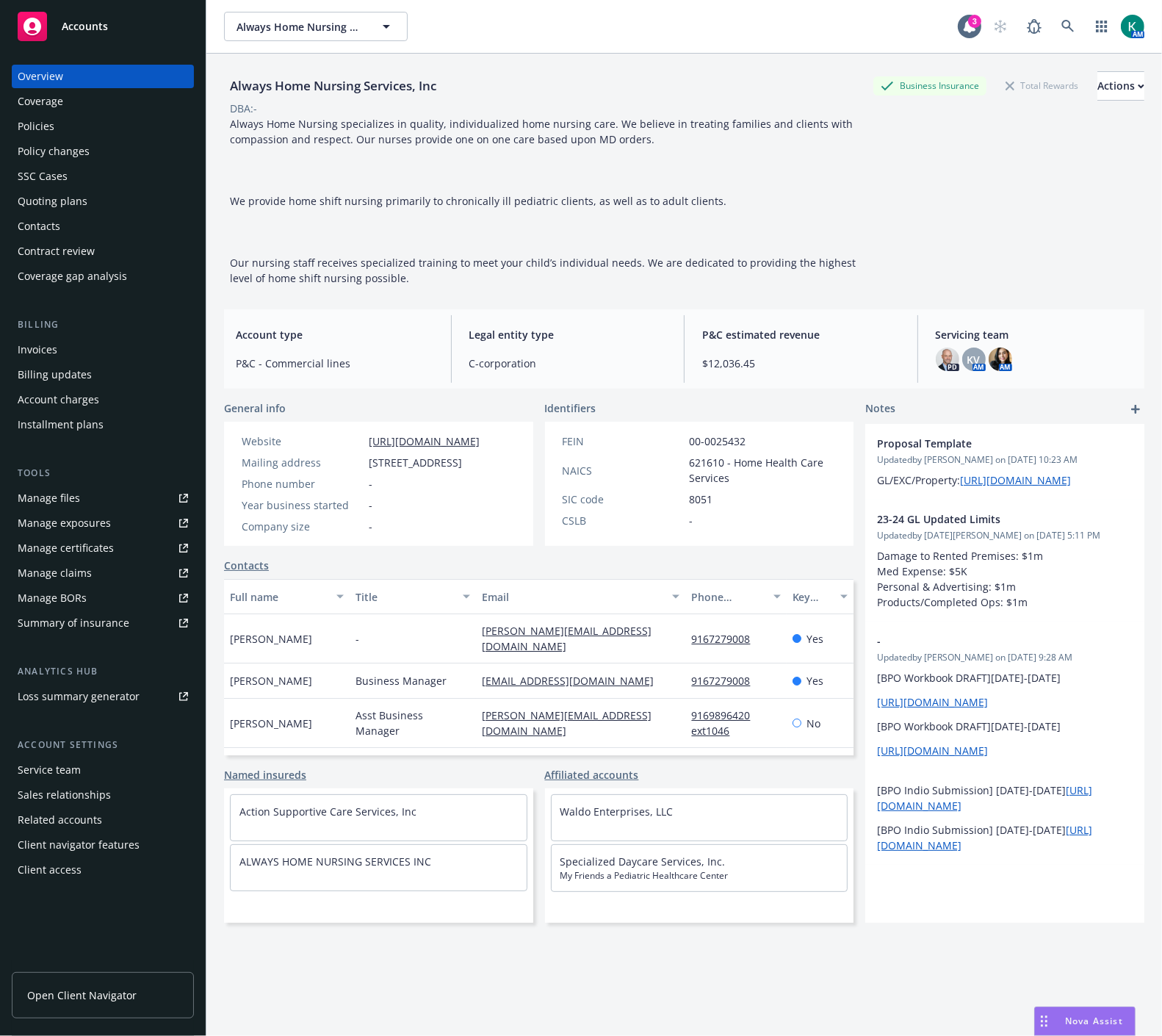
scroll to position [54, 0]
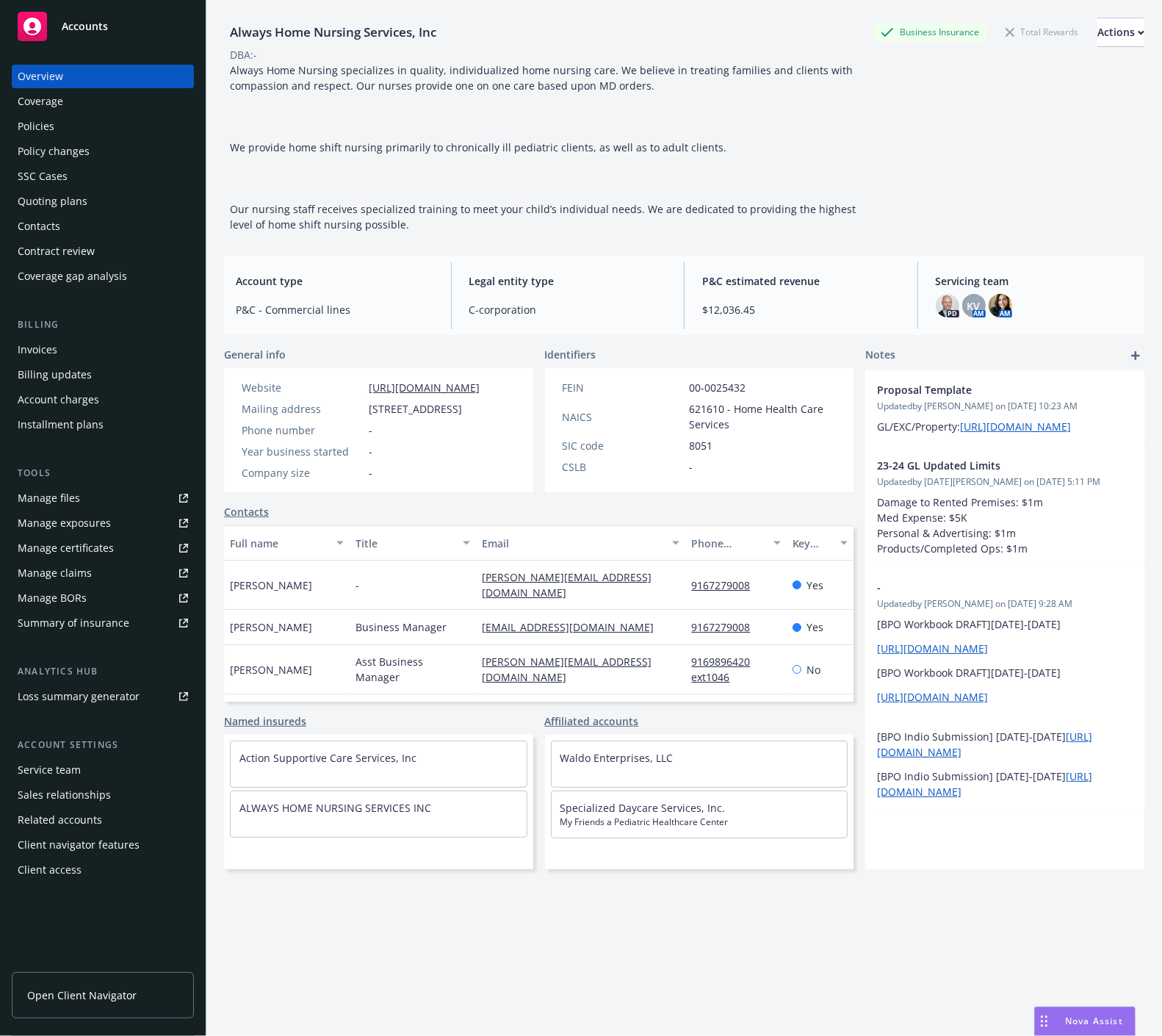
click at [57, 120] on div "Policies" at bounding box center [103, 126] width 171 height 23
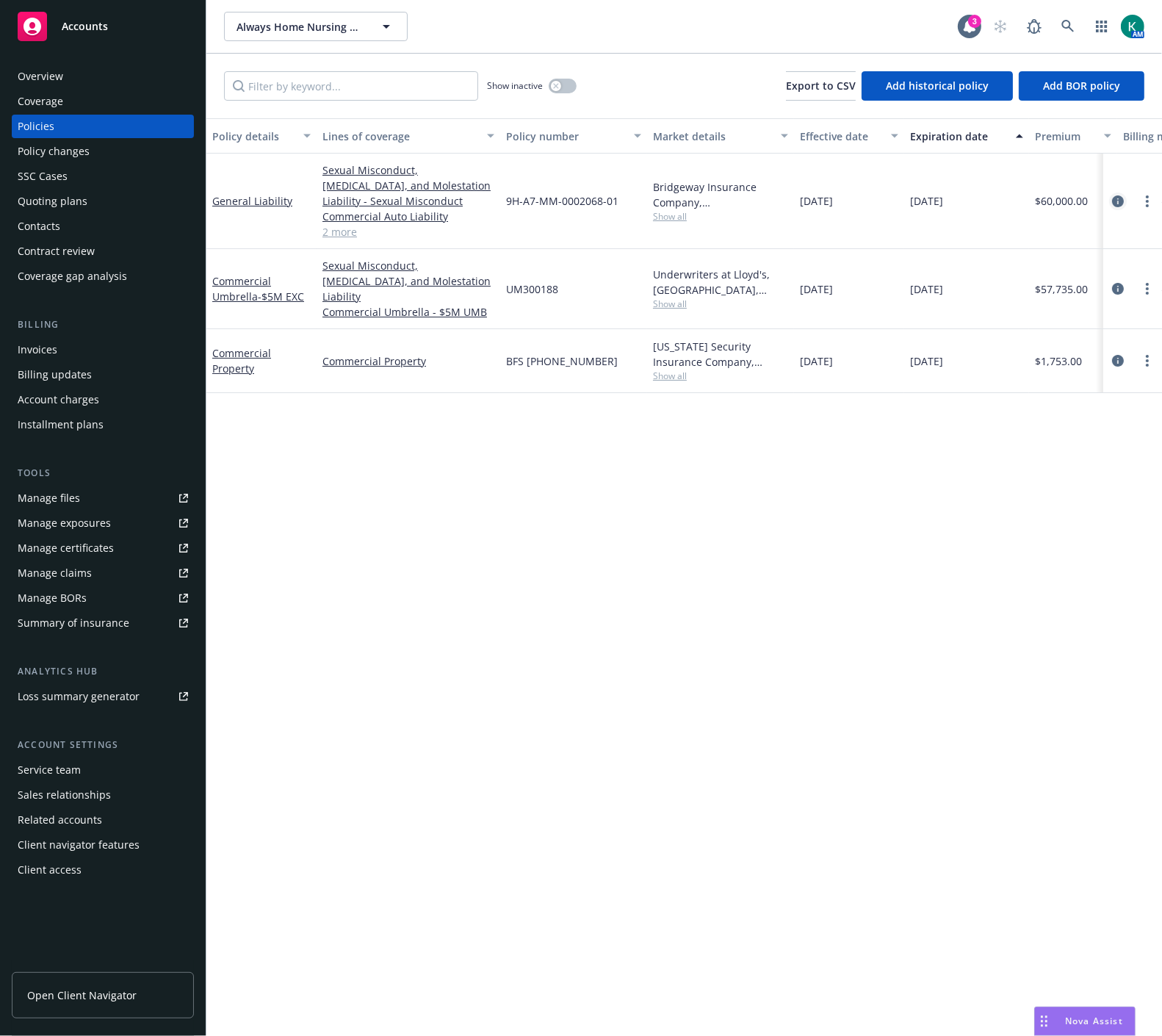
click at [1118, 204] on icon "circleInformation" at bounding box center [1118, 201] width 12 height 12
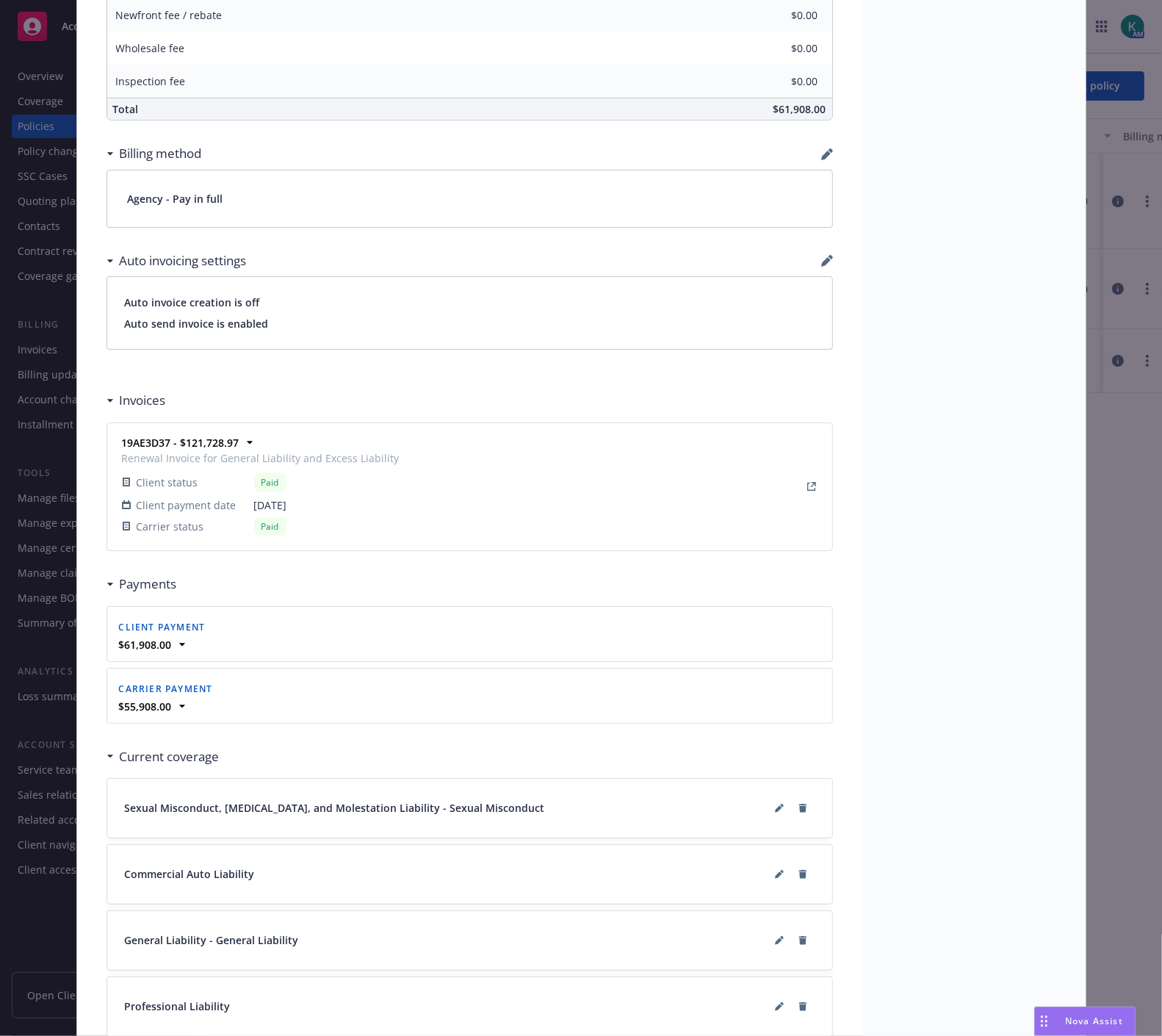
scroll to position [1257, 0]
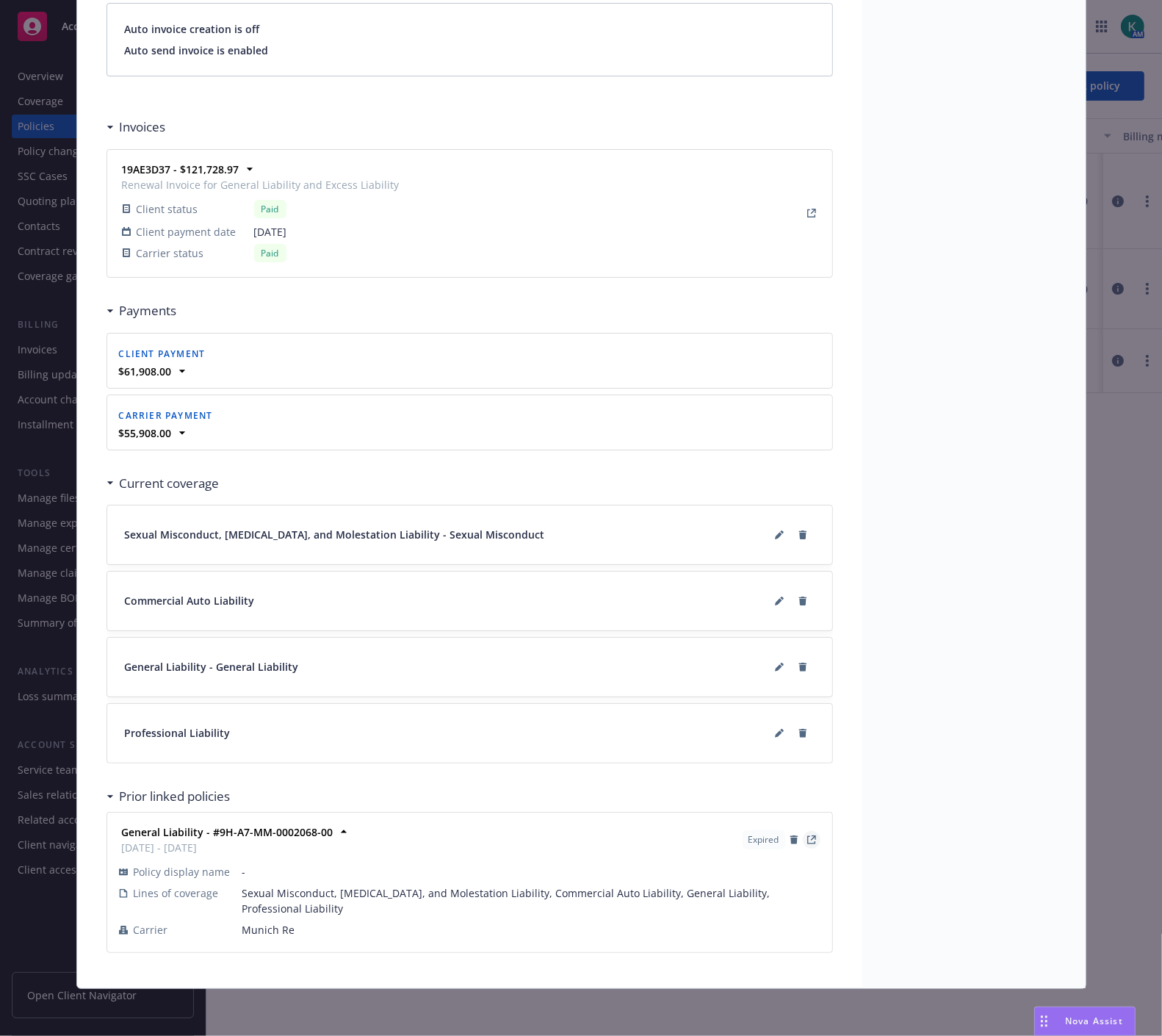
click at [811, 837] on icon "View Policy" at bounding box center [813, 838] width 5 height 5
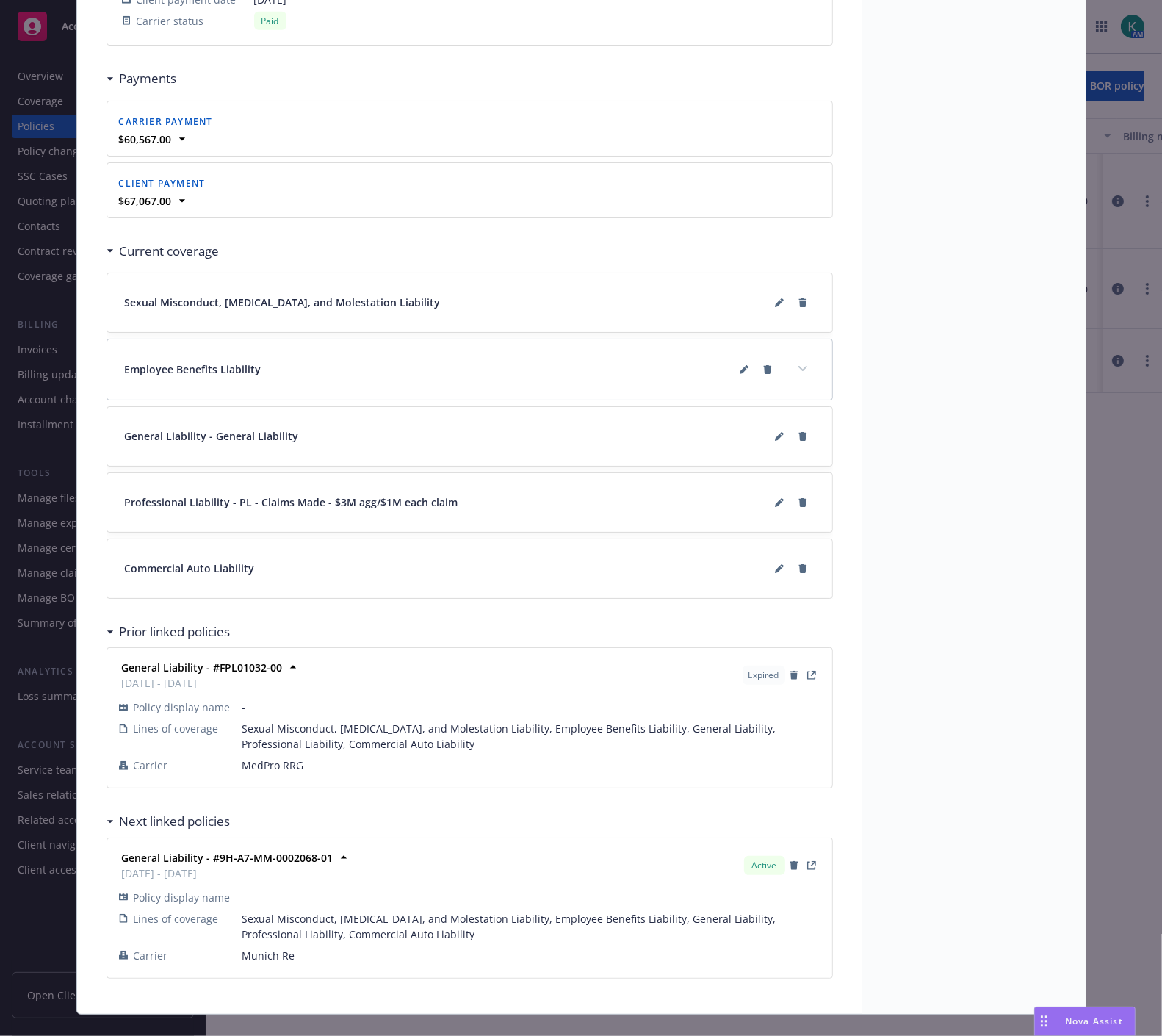
scroll to position [1548, 0]
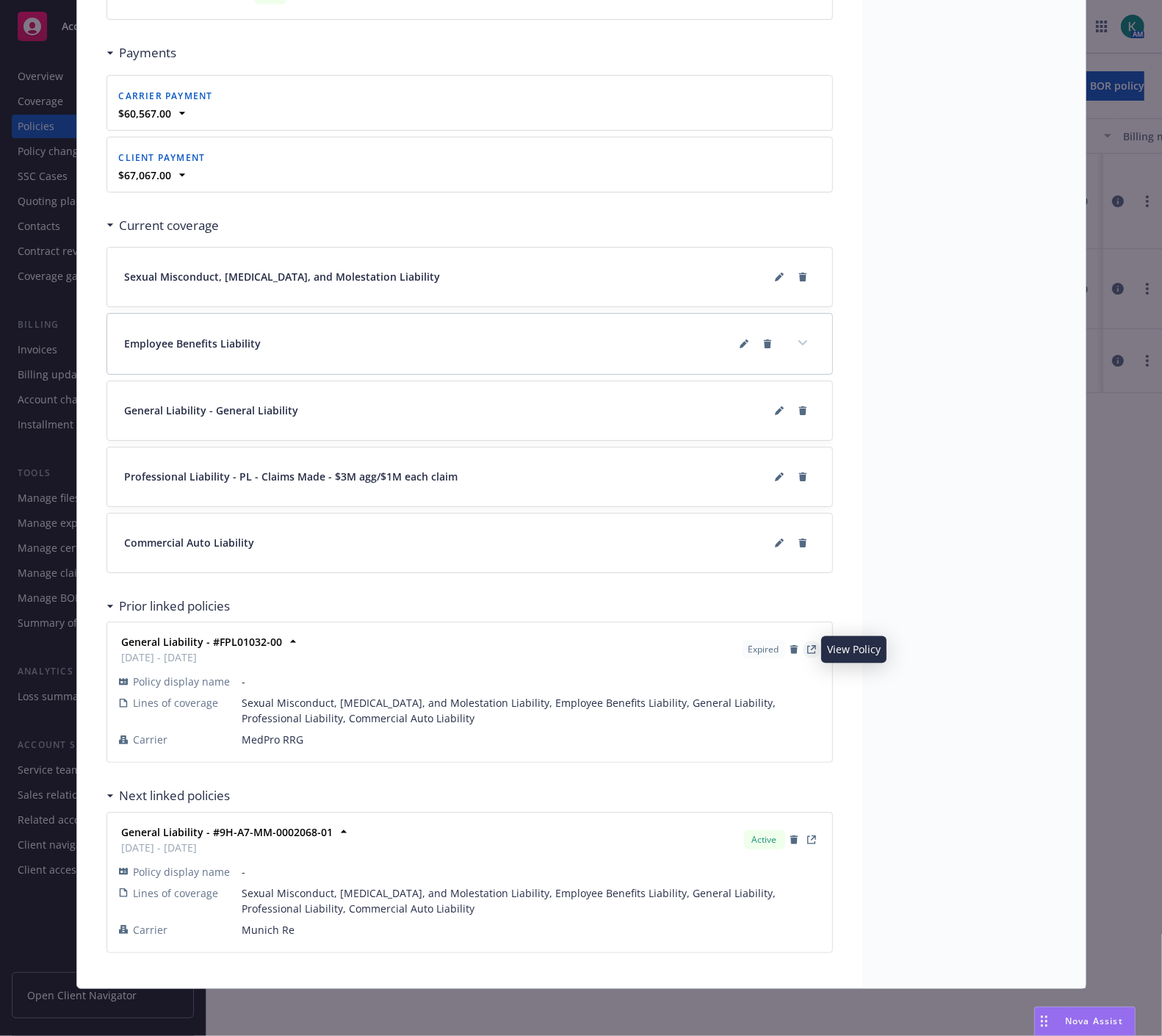
click at [810, 652] on link "View Policy" at bounding box center [812, 650] width 18 height 18
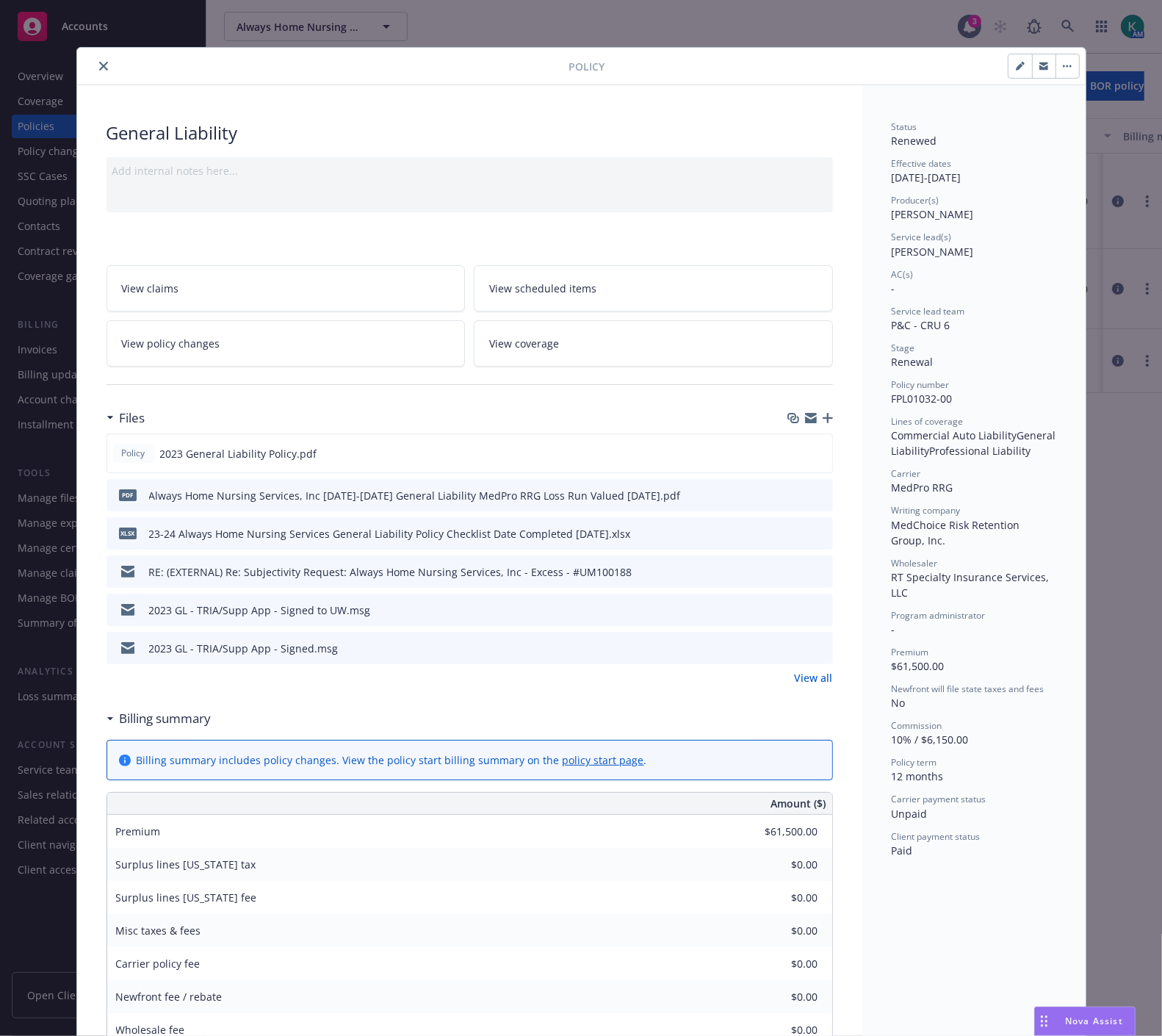
click at [797, 679] on link "View all" at bounding box center [814, 678] width 39 height 15
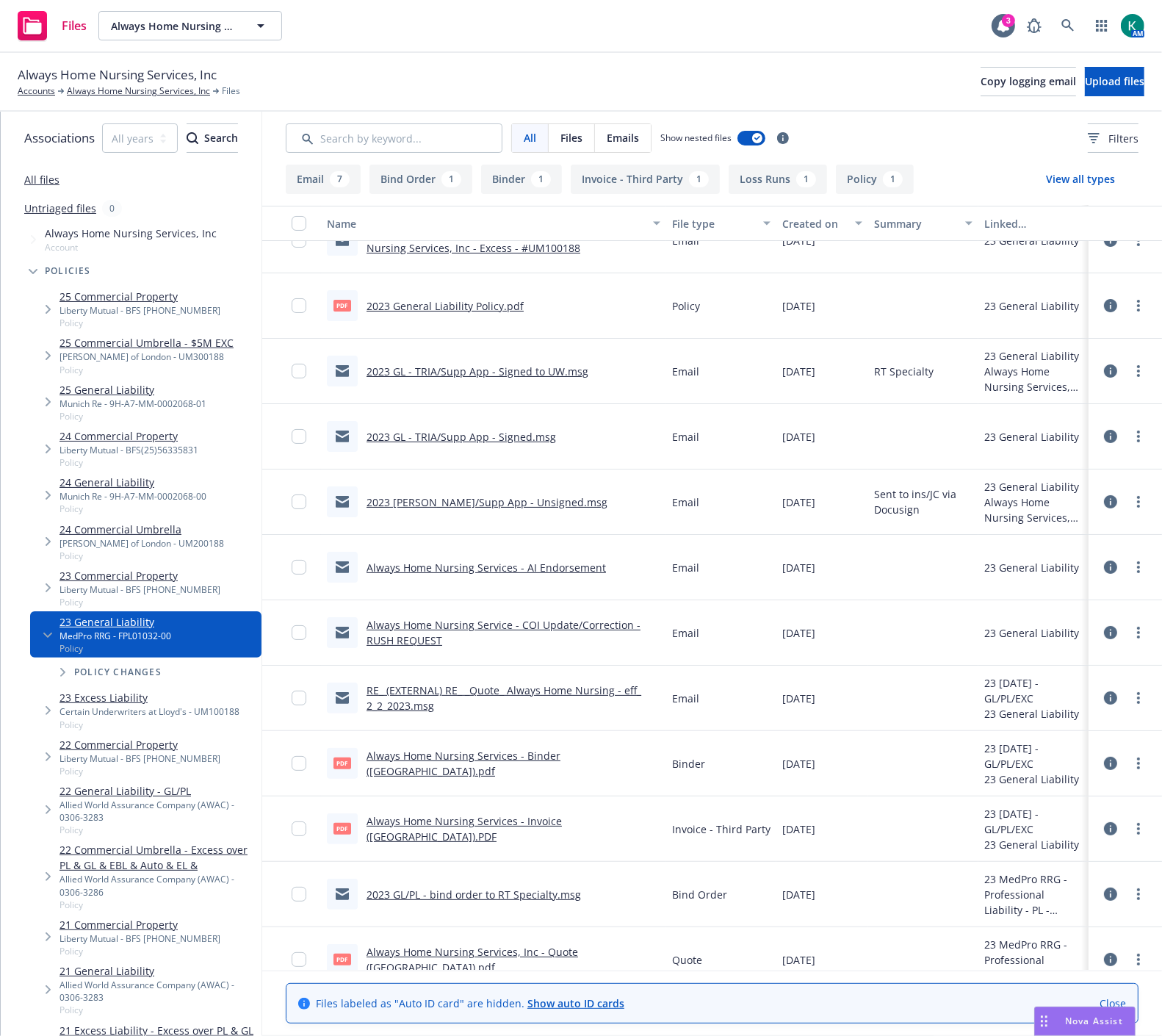
scroll to position [187, 0]
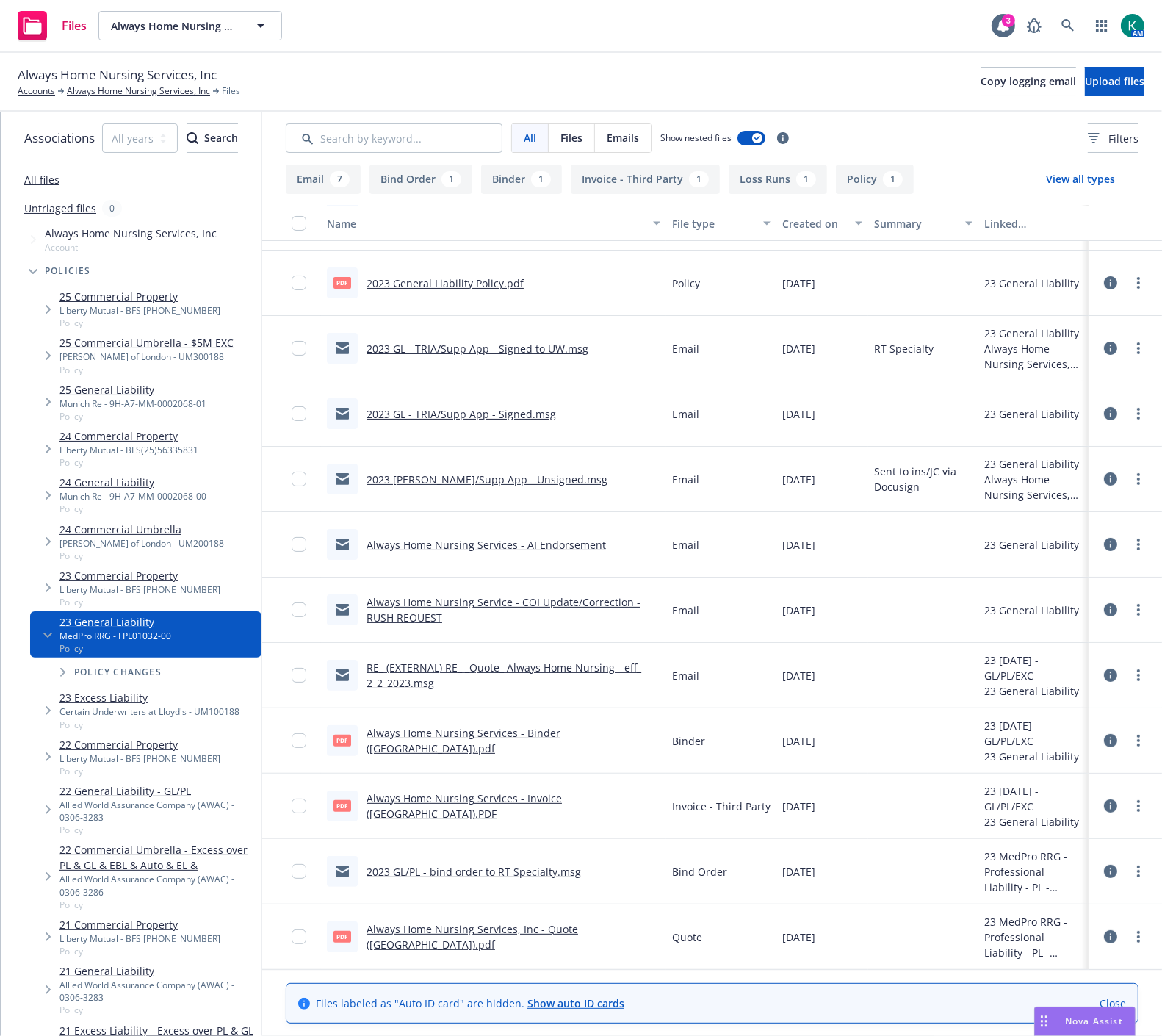
click at [586, 598] on link "Always Home Nursing Service - COI Update/Correction - RUSH REQUEST" at bounding box center [504, 610] width 274 height 29
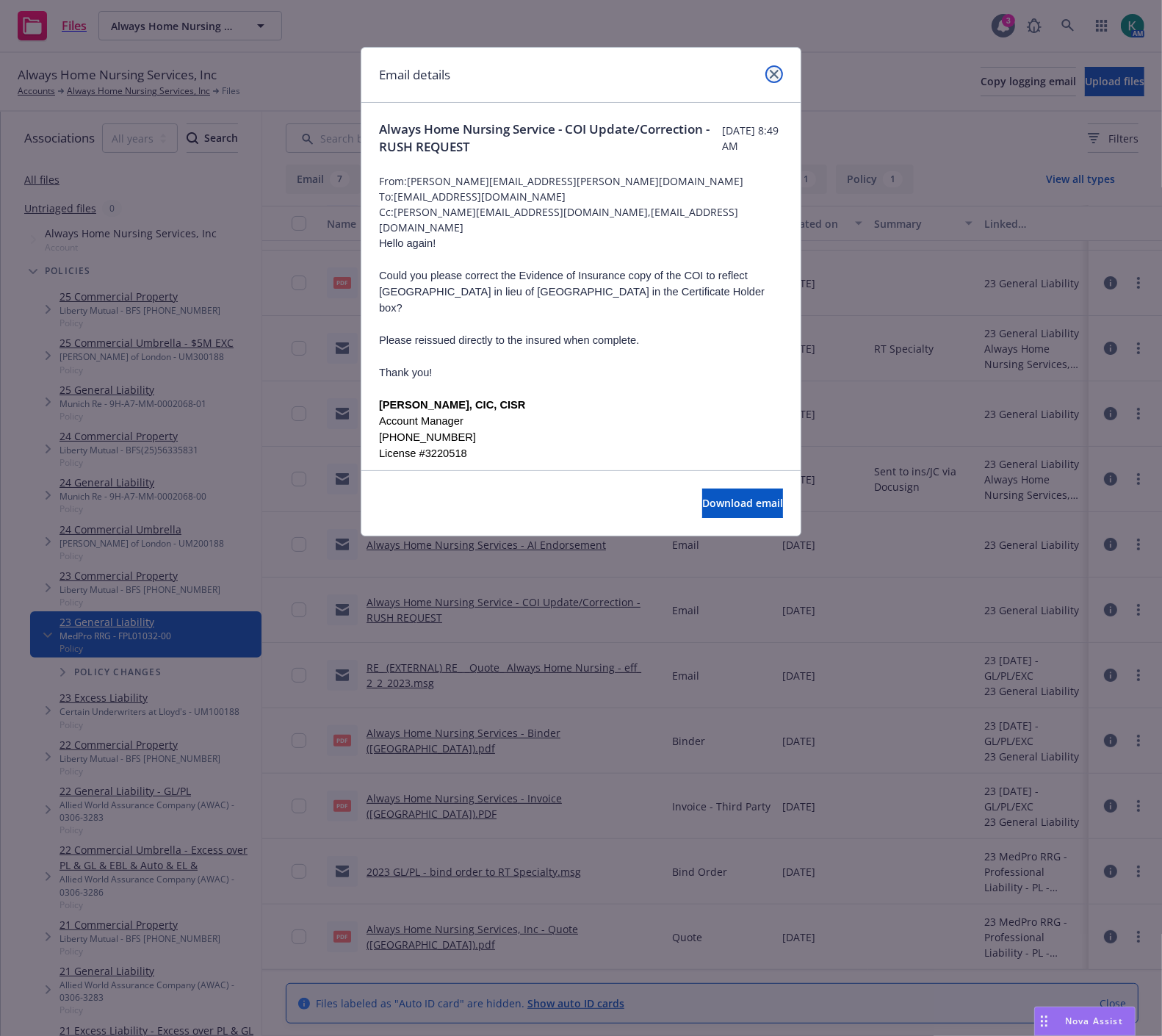
click at [777, 69] on icon "close" at bounding box center [775, 74] width 9 height 9
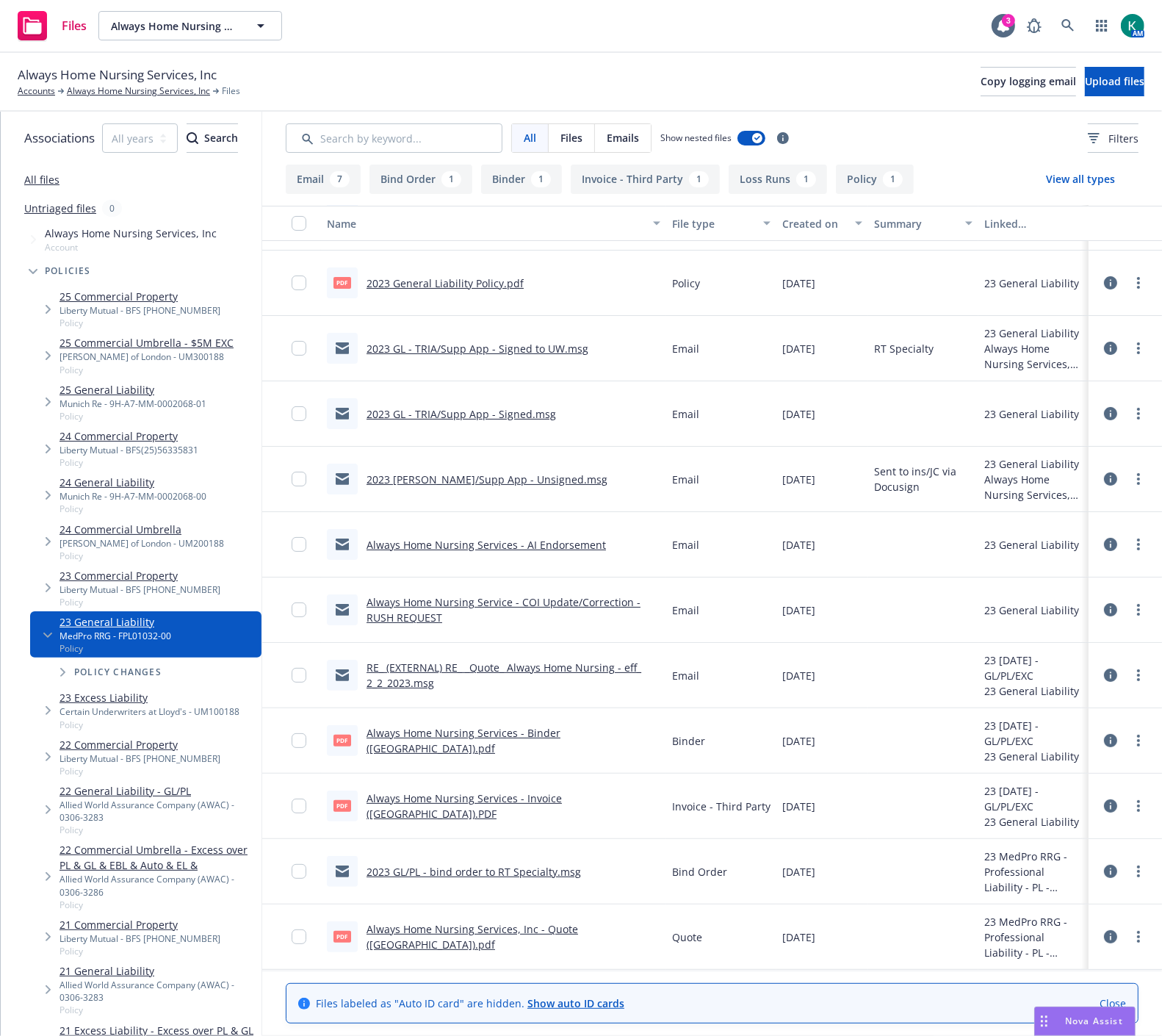
drag, startPoint x: 547, startPoint y: 591, endPoint x: 549, endPoint y: 603, distance: 12.2
click at [547, 590] on div "Always Home Nursing Service - COI Update/Correction - RUSH REQUEST" at bounding box center [494, 610] width 345 height 65
click at [551, 602] on link "Always Home Nursing Service - COI Update/Correction - RUSH REQUEST" at bounding box center [504, 610] width 274 height 29
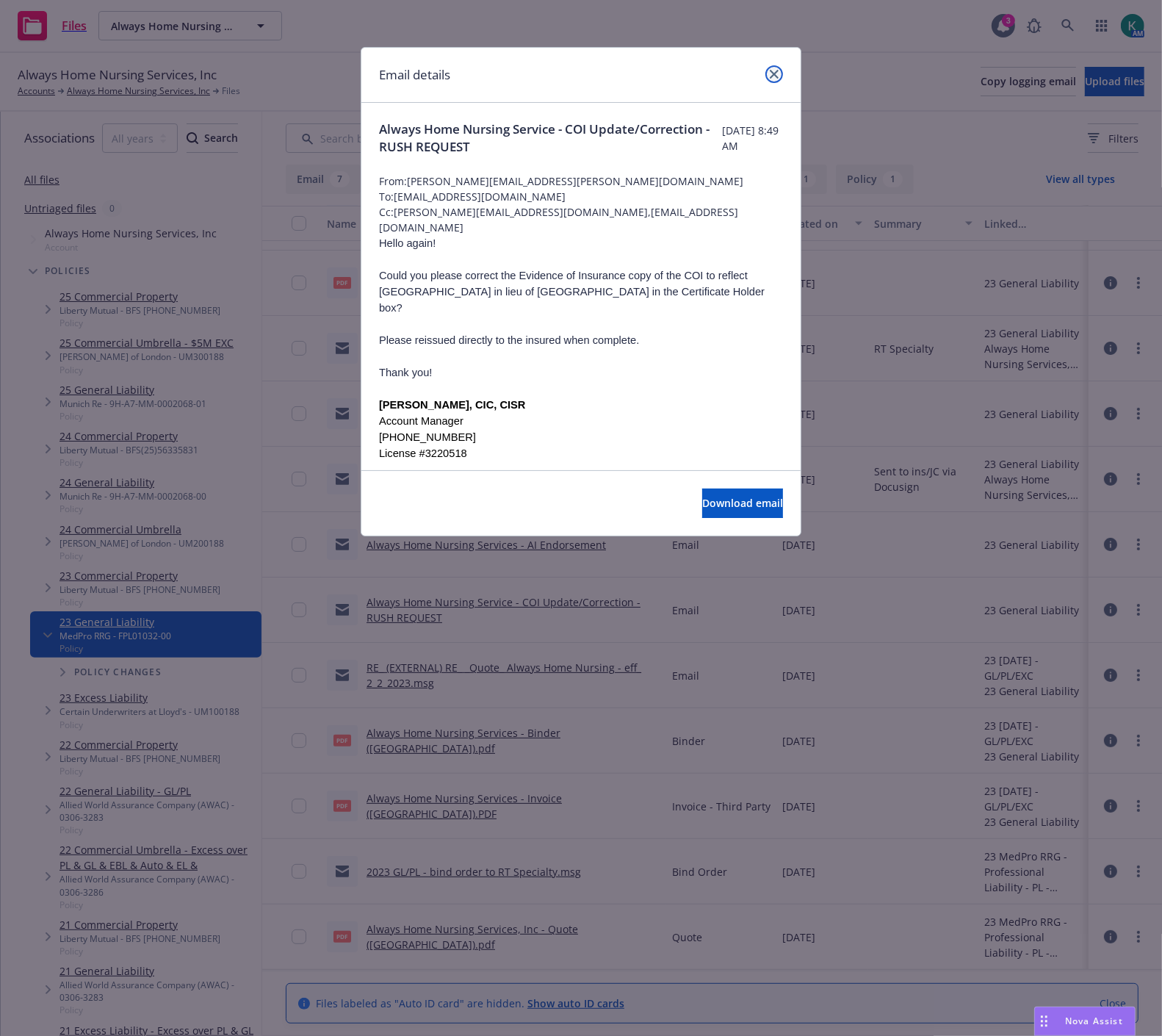
click at [776, 69] on link "close" at bounding box center [774, 74] width 18 height 18
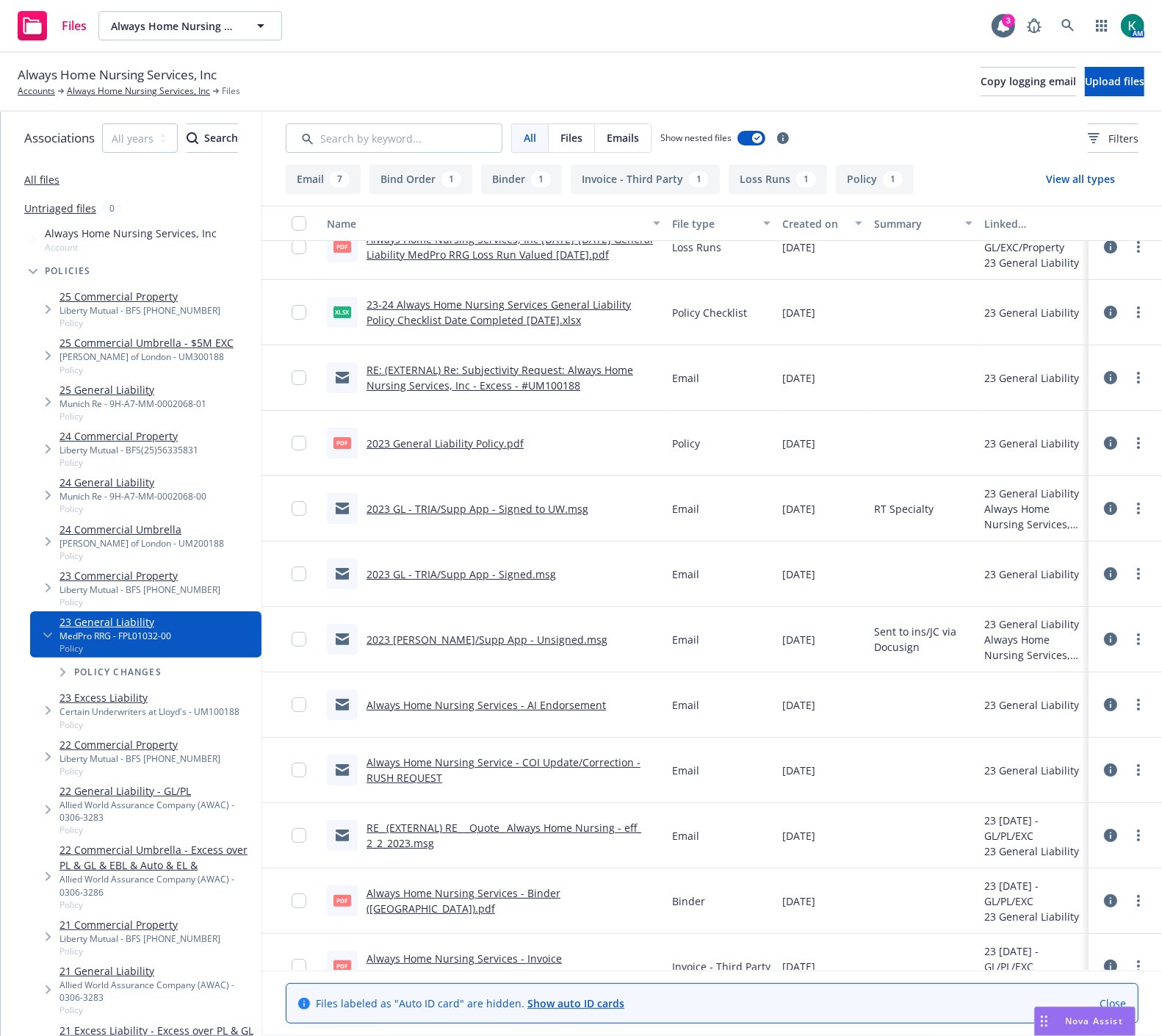
scroll to position [0, 0]
